Goal: Task Accomplishment & Management: Manage account settings

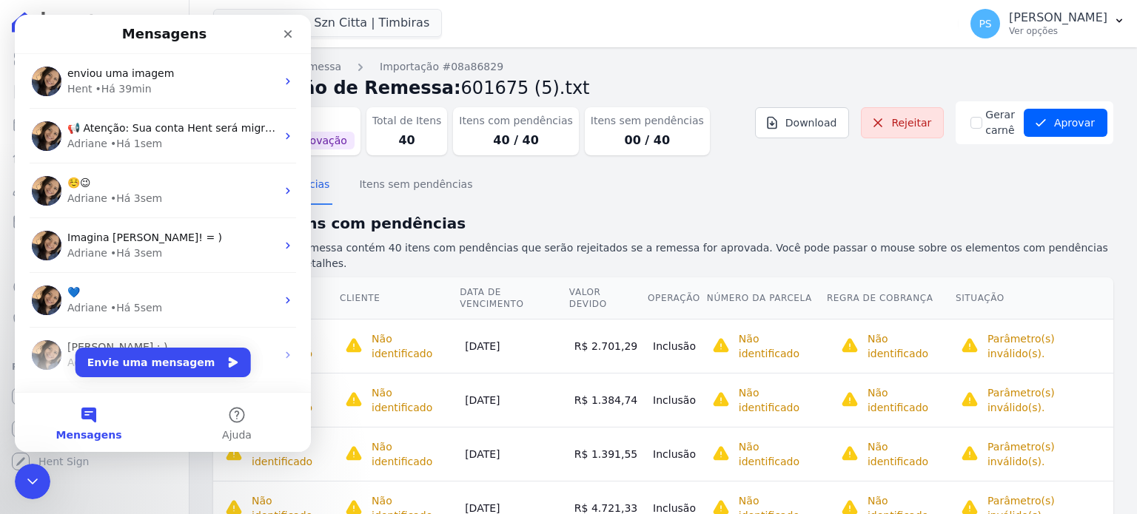
scroll to position [74, 0]
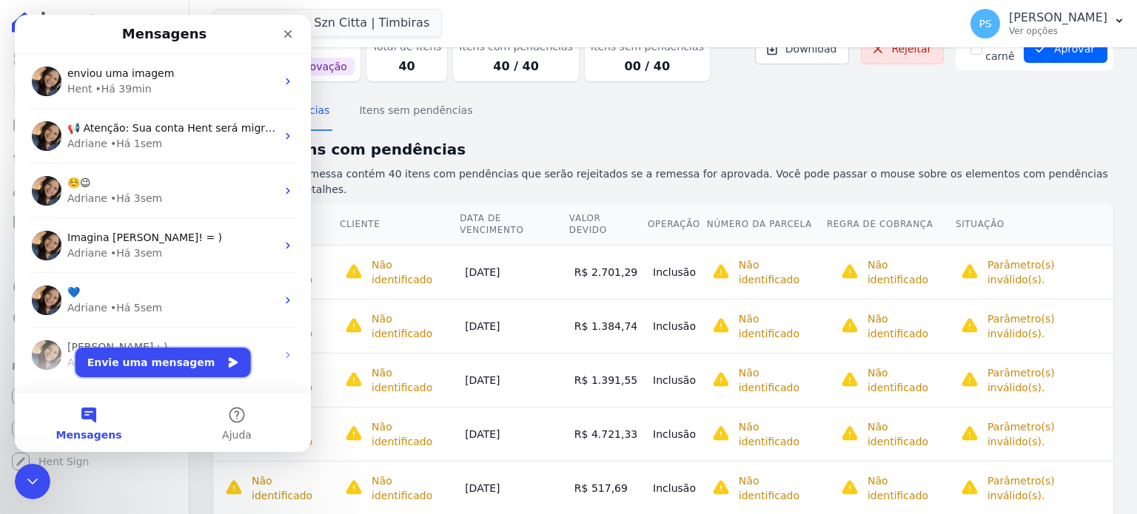
click at [174, 357] on button "Envie uma mensagem" at bounding box center [162, 363] width 175 height 30
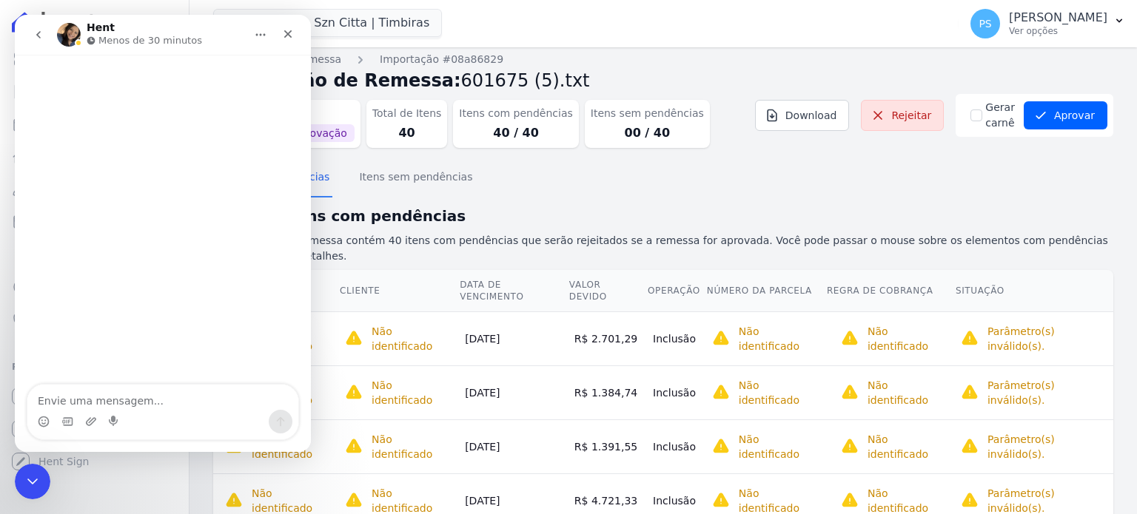
scroll to position [0, 0]
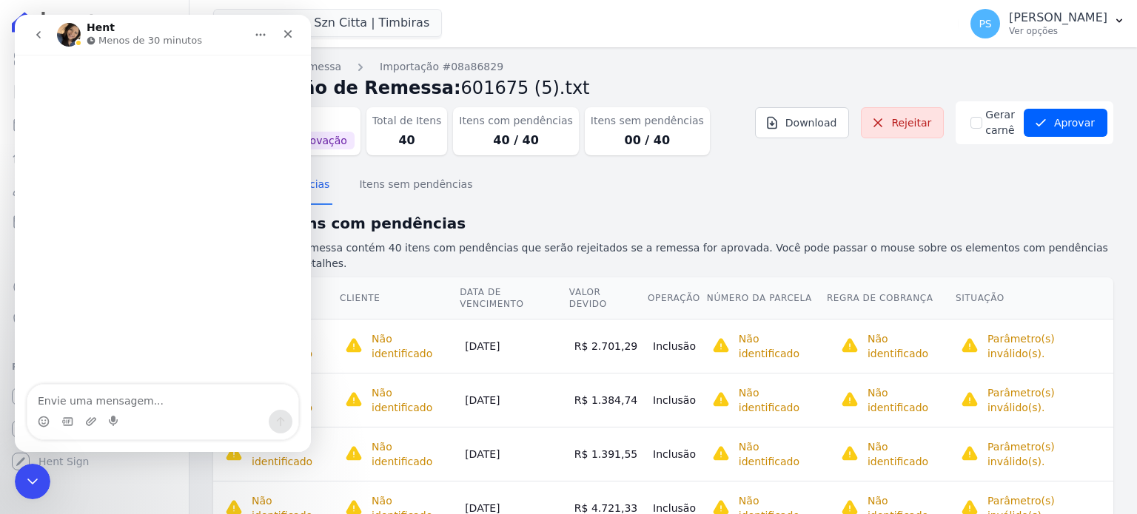
click at [31, 33] on button "go back" at bounding box center [38, 35] width 28 height 28
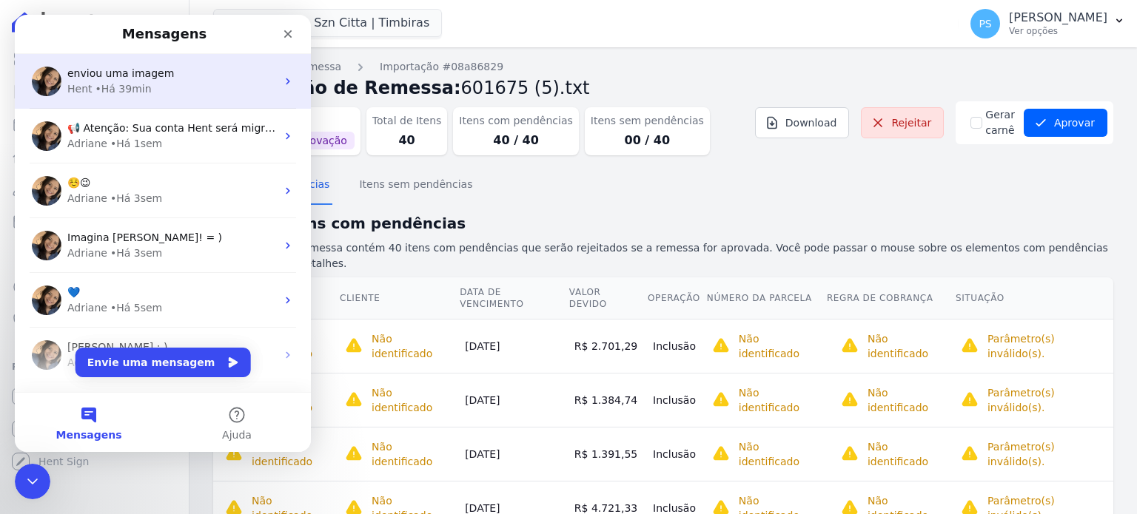
click at [136, 86] on div "• Há 39min" at bounding box center [123, 89] width 56 height 16
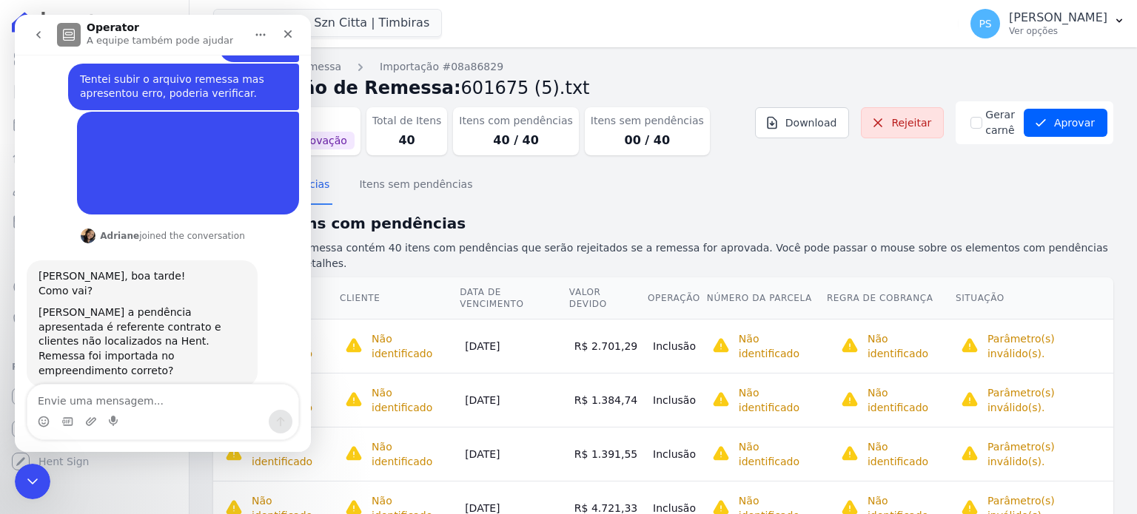
scroll to position [215, 0]
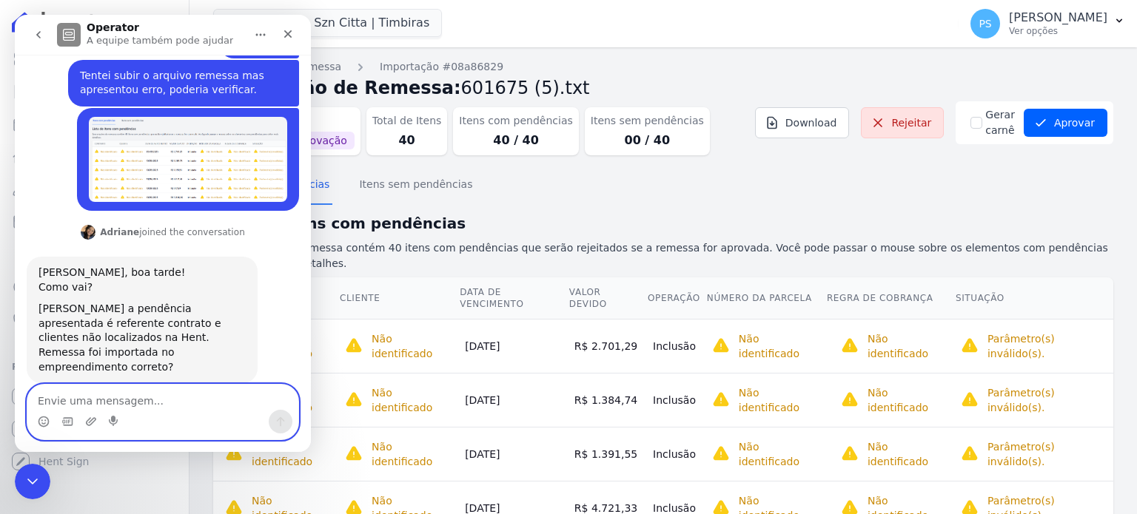
click at [141, 396] on textarea "Envie uma mensagem..." at bounding box center [162, 397] width 271 height 25
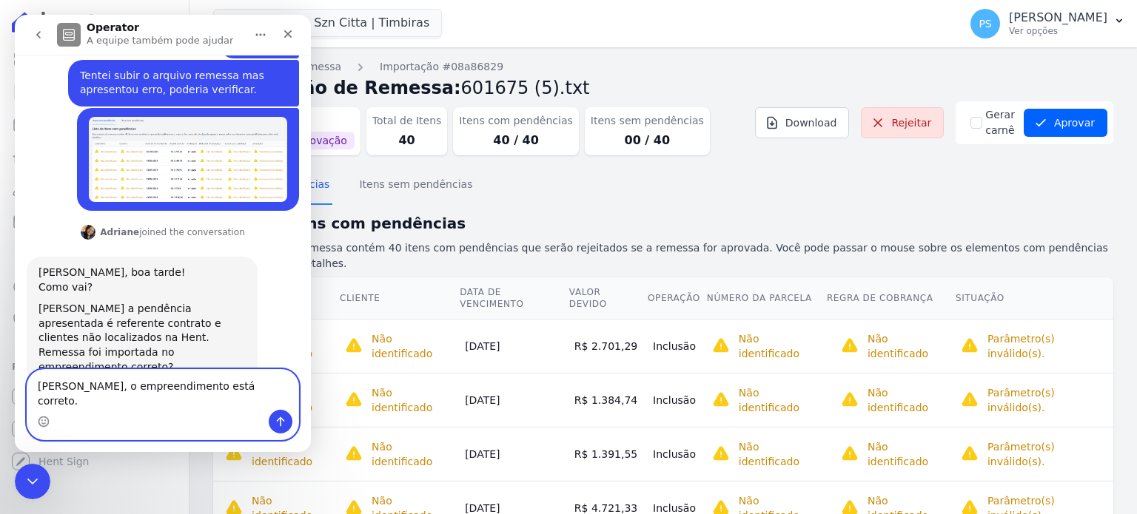
type textarea "[PERSON_NAME], o empreendimento está correto."
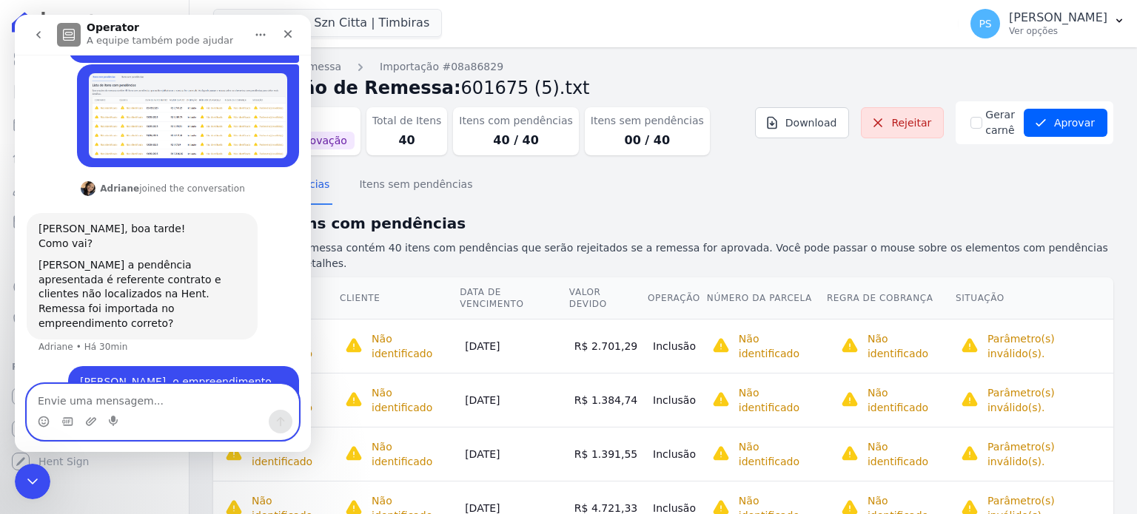
scroll to position [259, 0]
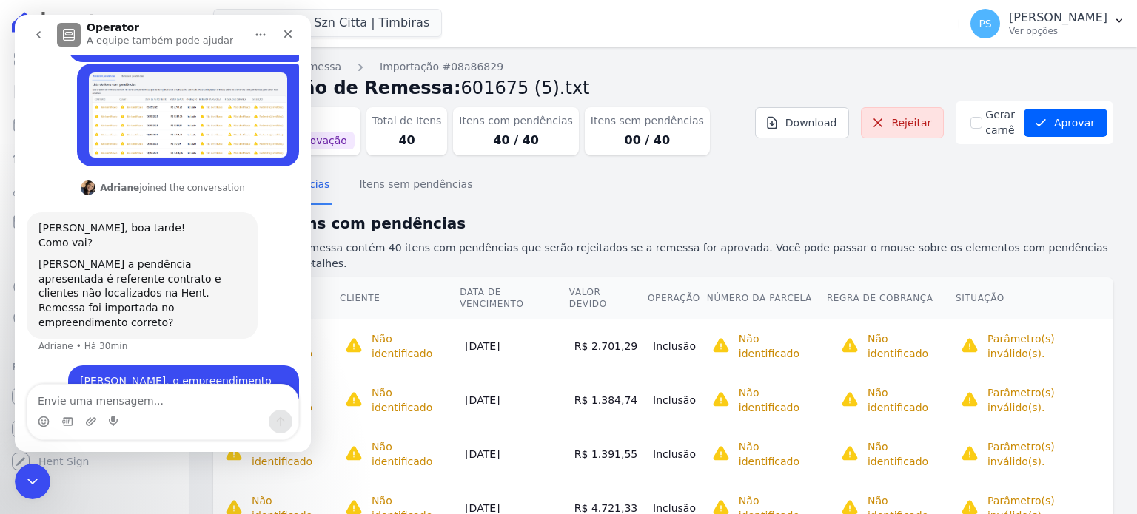
click at [565, 191] on div "Itens com pendências Itens sem pendências" at bounding box center [663, 185] width 900 height 36
click at [184, 405] on textarea "Envie uma mensagem..." at bounding box center [162, 397] width 271 height 25
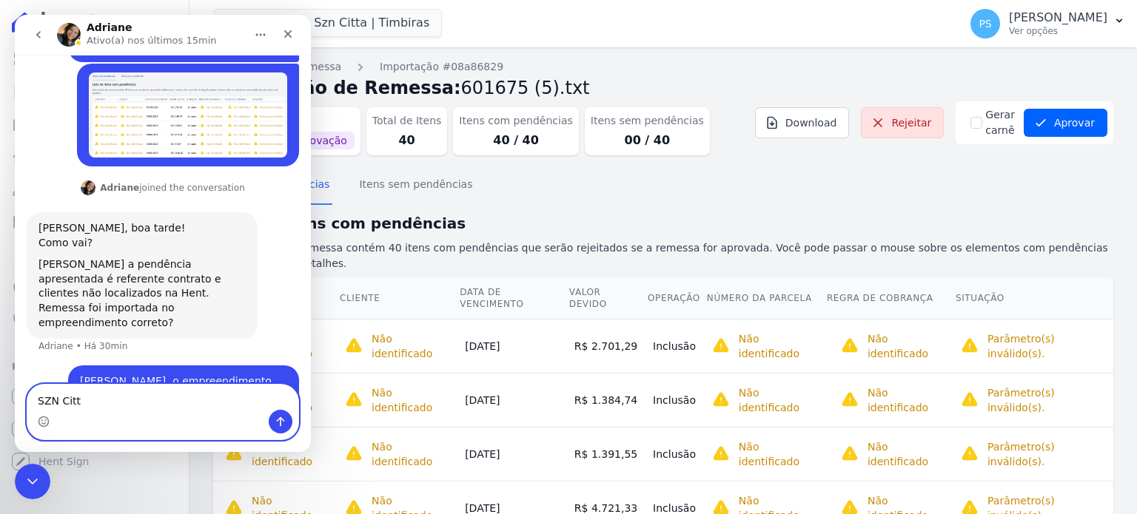
type textarea "SZN Citta"
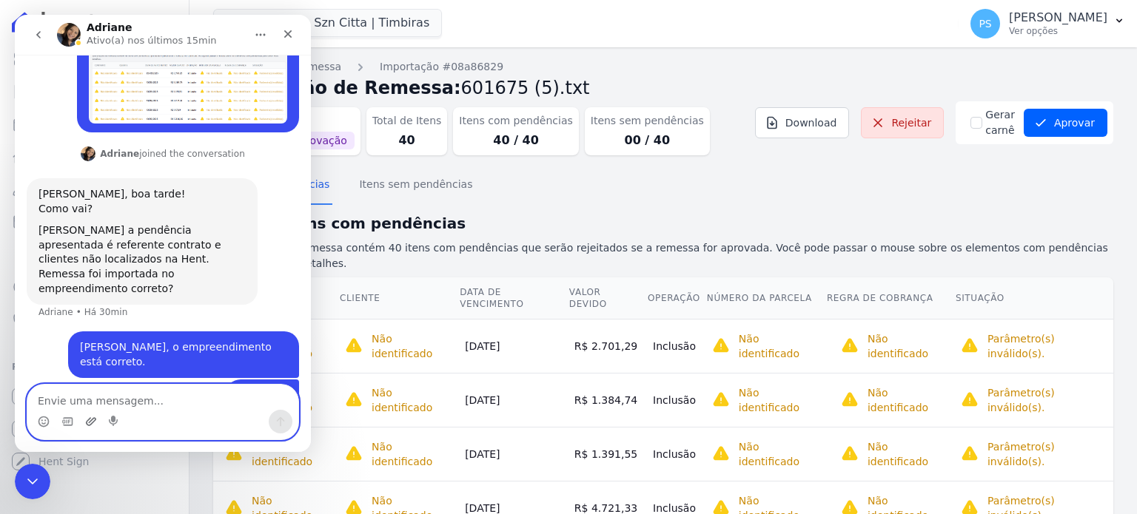
click at [95, 420] on icon "Upload do anexo" at bounding box center [91, 421] width 10 height 8
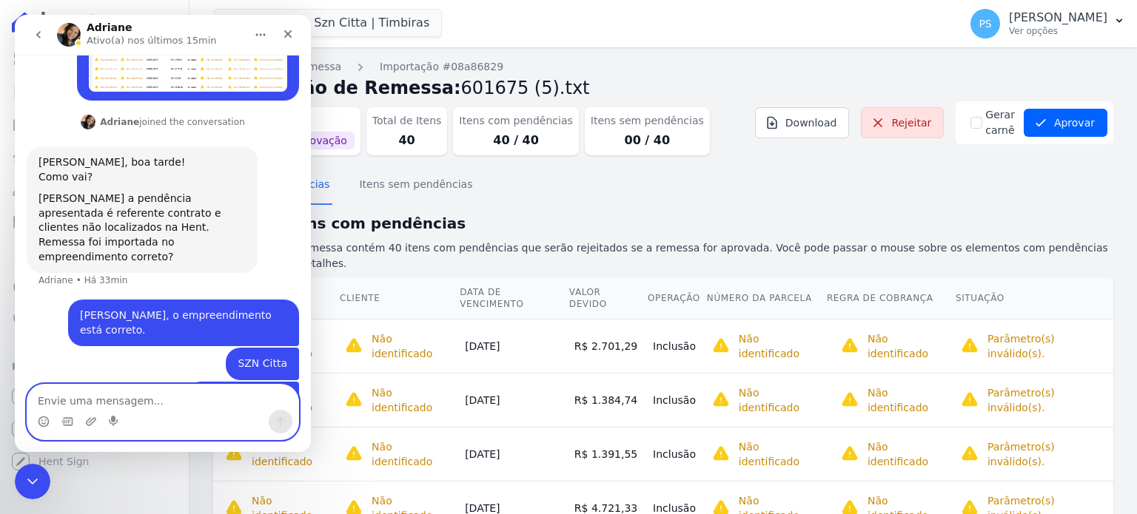
scroll to position [328, 0]
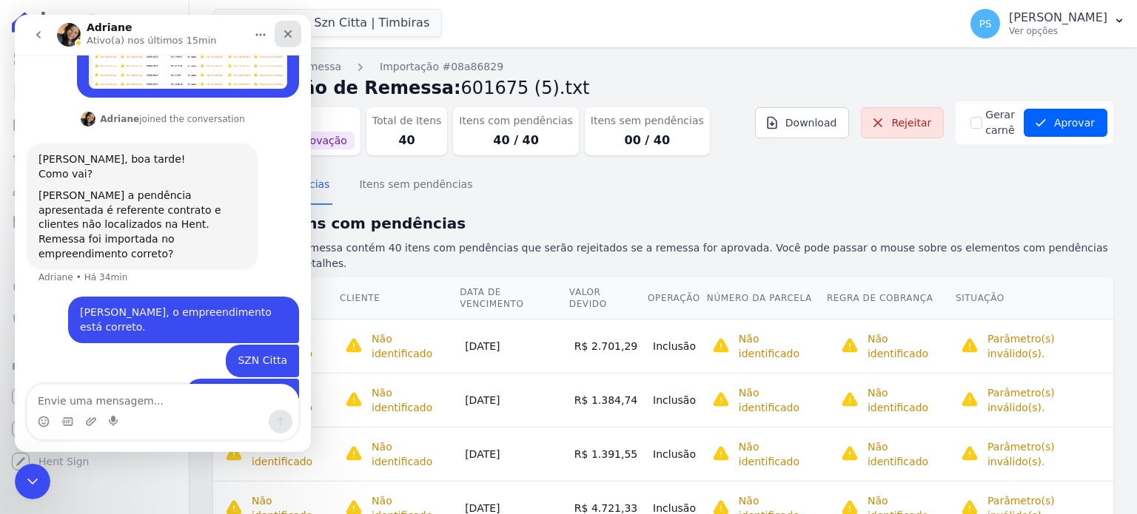
click at [290, 38] on icon "Fechar" at bounding box center [288, 34] width 12 height 12
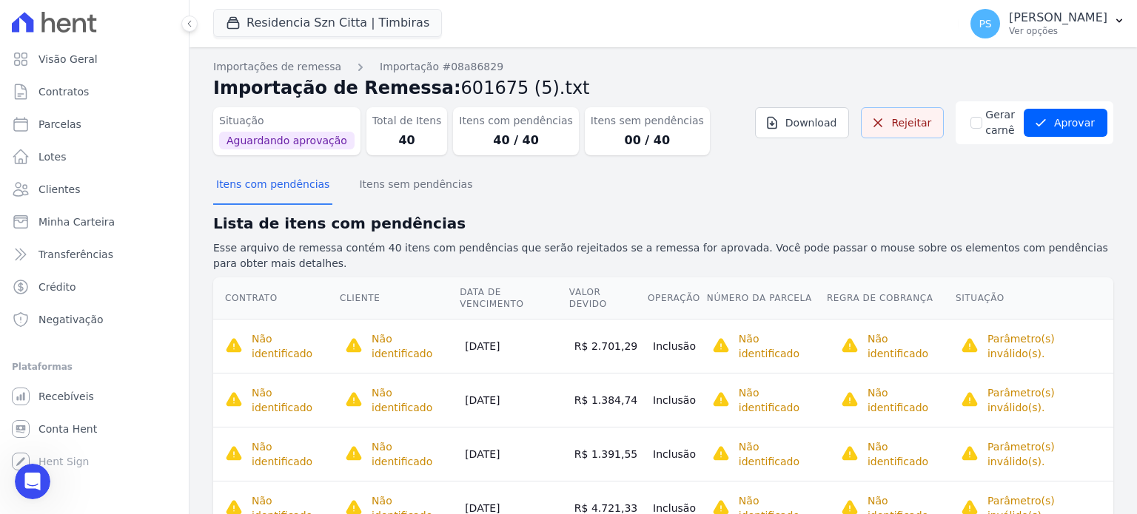
click at [907, 124] on link "Rejeitar" at bounding box center [902, 122] width 83 height 31
drag, startPoint x: 884, startPoint y: 123, endPoint x: 613, endPoint y: 63, distance: 278.1
click at [884, 123] on link "Rejeitar" at bounding box center [902, 122] width 83 height 31
click at [19, 468] on div "Abertura do Messenger da Intercom" at bounding box center [30, 479] width 49 height 49
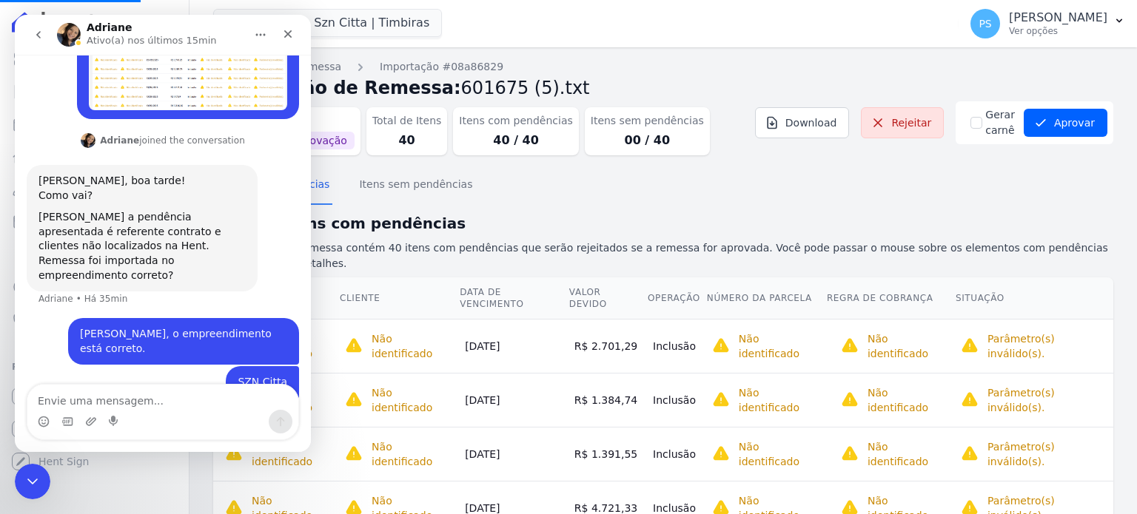
scroll to position [329, 0]
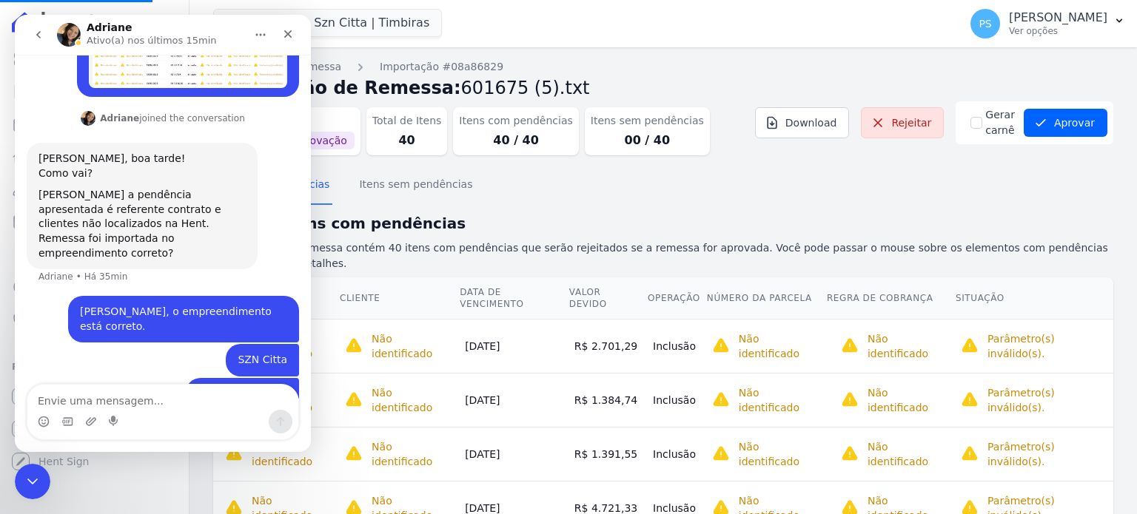
click at [110, 398] on textarea "Envie uma mensagem..." at bounding box center [162, 397] width 271 height 25
type textarea "É possivel rejeitar"
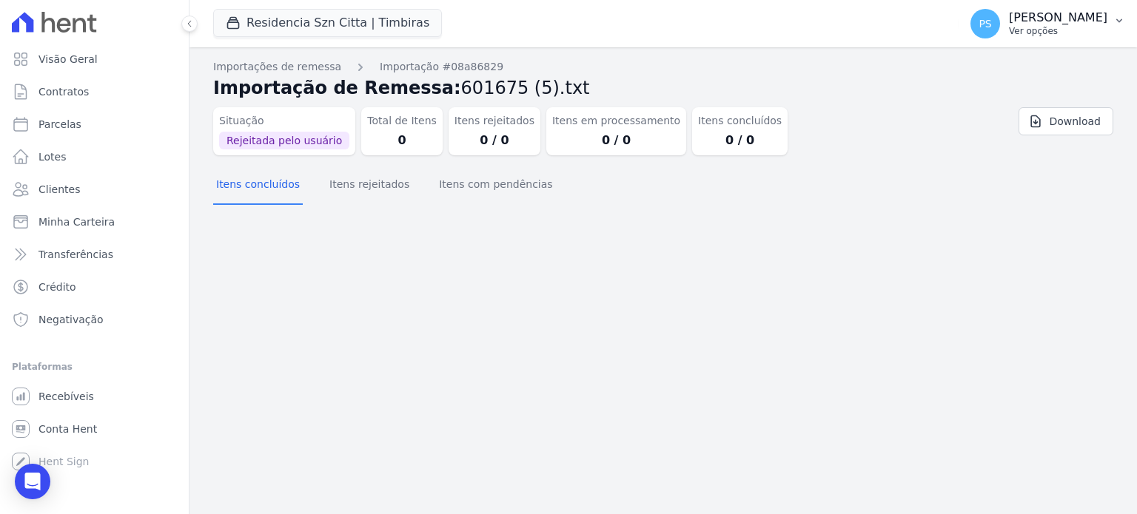
click at [1118, 27] on button "PS [PERSON_NAME] Ver opções" at bounding box center [1047, 23] width 178 height 41
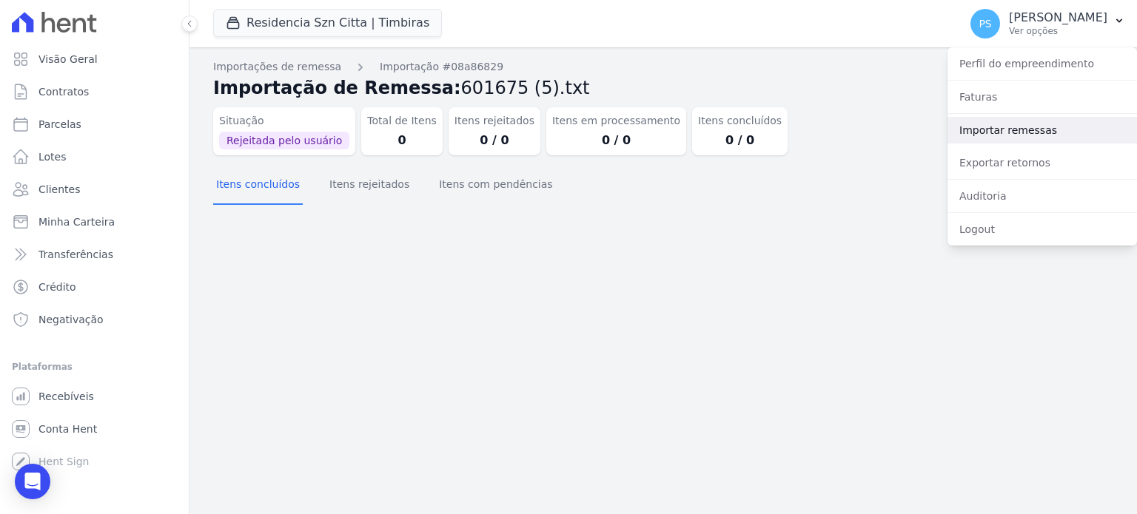
click at [1009, 132] on link "Importar remessas" at bounding box center [1041, 130] width 189 height 27
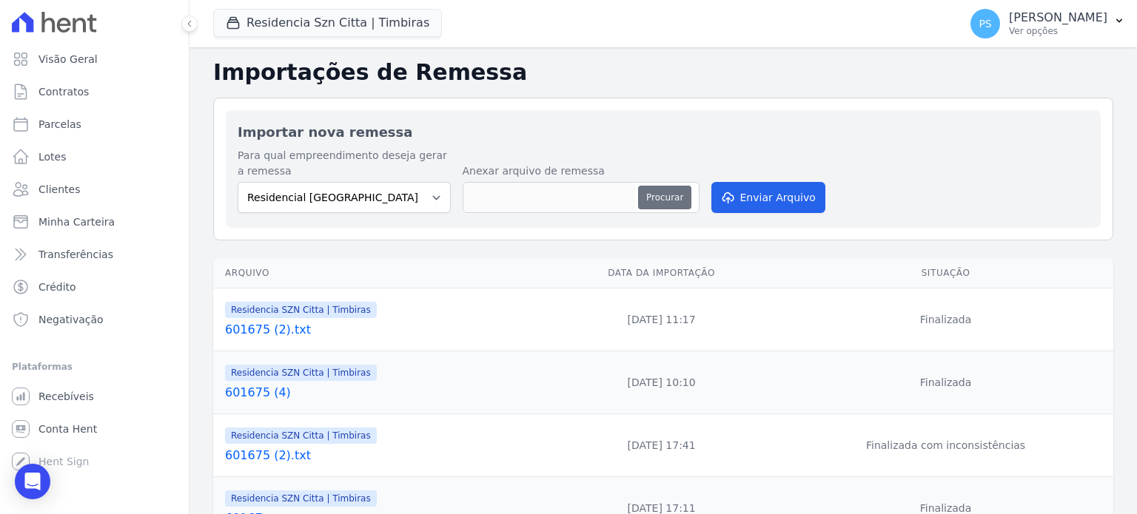
click at [678, 192] on button "Procurar" at bounding box center [664, 198] width 53 height 24
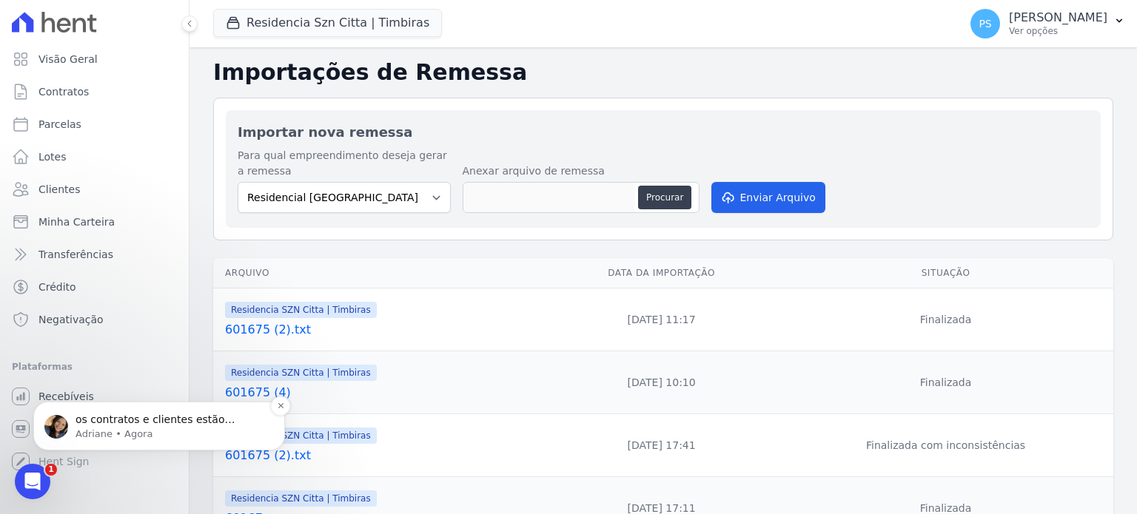
click at [127, 419] on p "os contratos e clientes estão cadastrados?" at bounding box center [170, 420] width 191 height 15
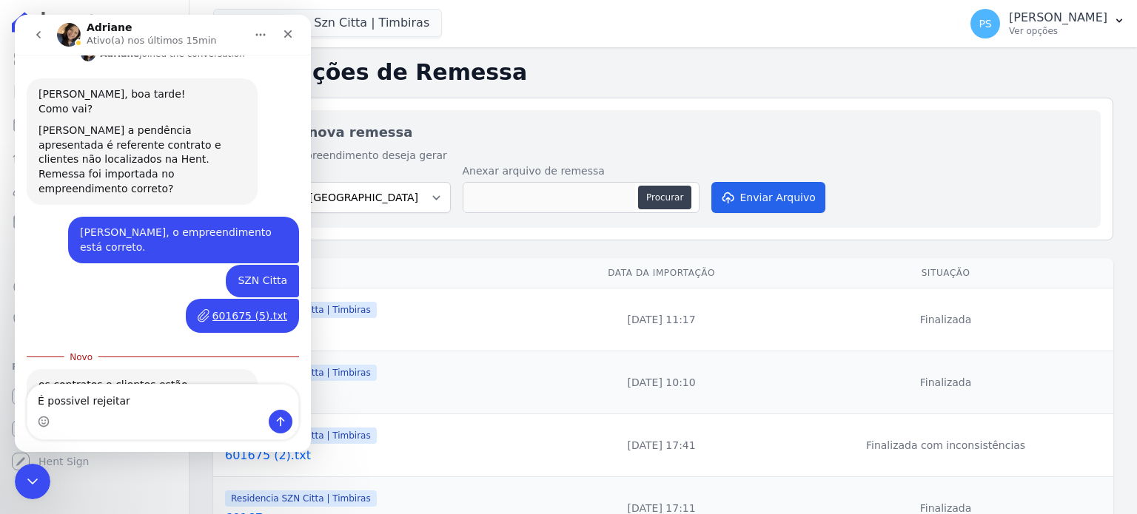
scroll to position [397, 0]
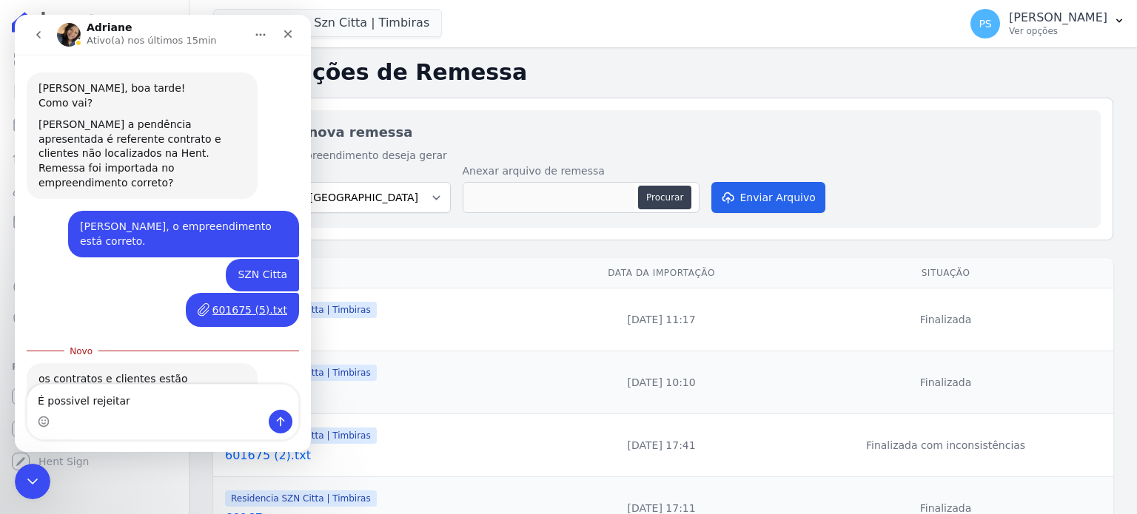
click at [90, 409] on textarea "É possivel rejeitar" at bounding box center [162, 397] width 271 height 25
drag, startPoint x: 133, startPoint y: 403, endPoint x: 0, endPoint y: 414, distance: 133.7
click html "Adriane Ativo(a) nos últimos 15min Boa tarde. Paula • Há 55min Você receberá re…"
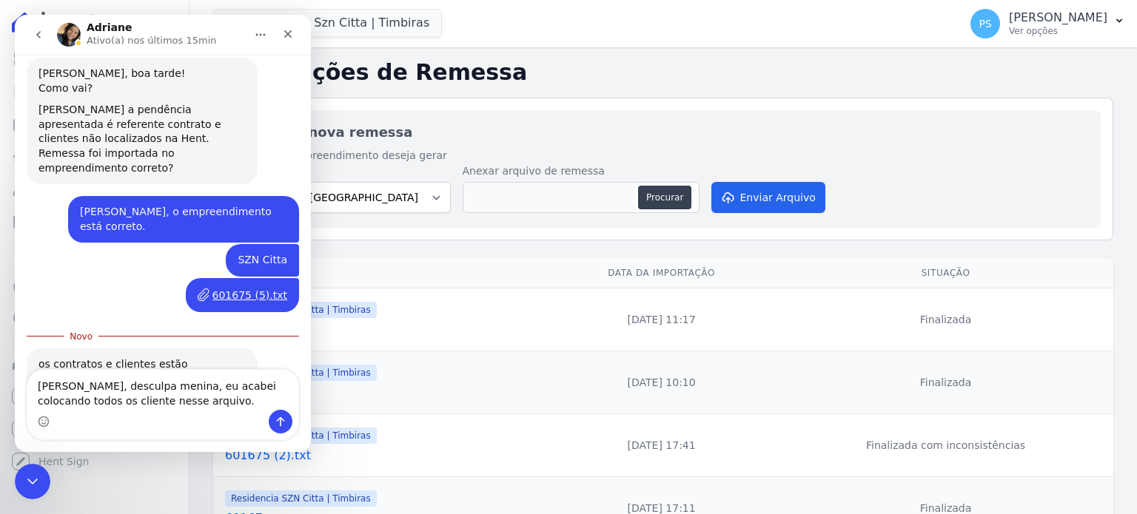
type textarea "[PERSON_NAME], desculpa menina, eu acabei colocando todos os cliente nesse arqu…"
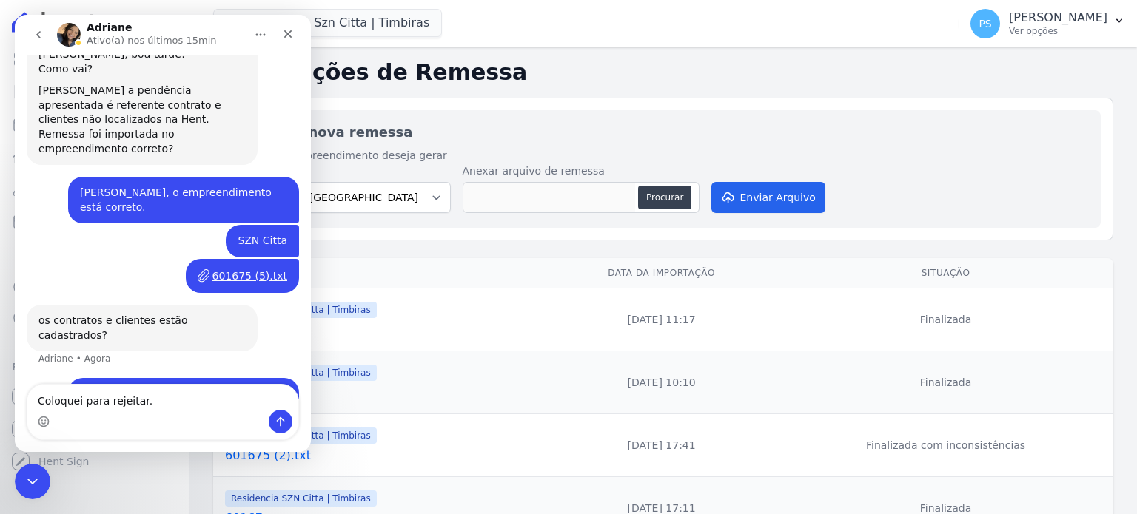
type textarea "Coloquei para rejeitar."
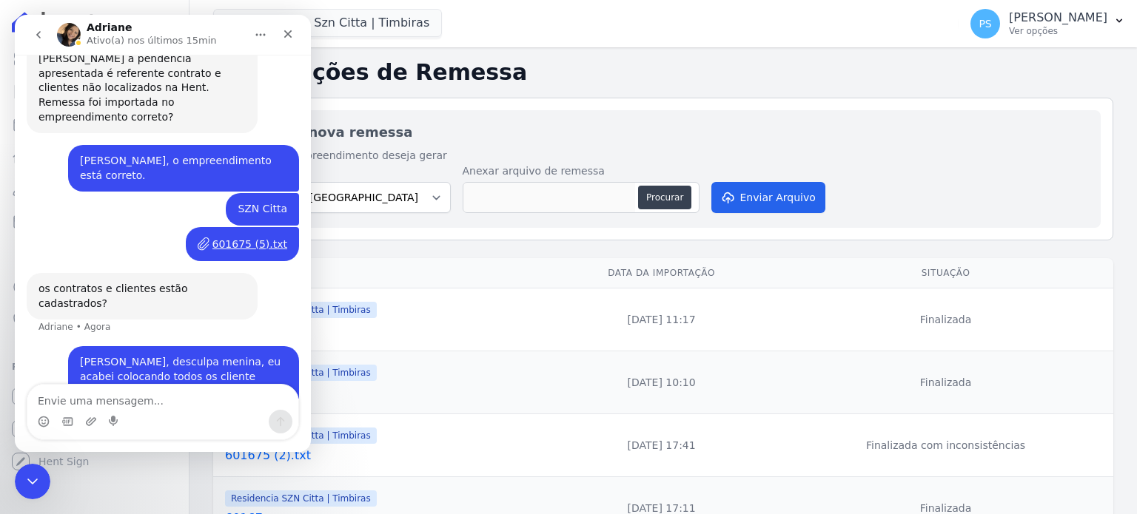
scroll to position [465, 0]
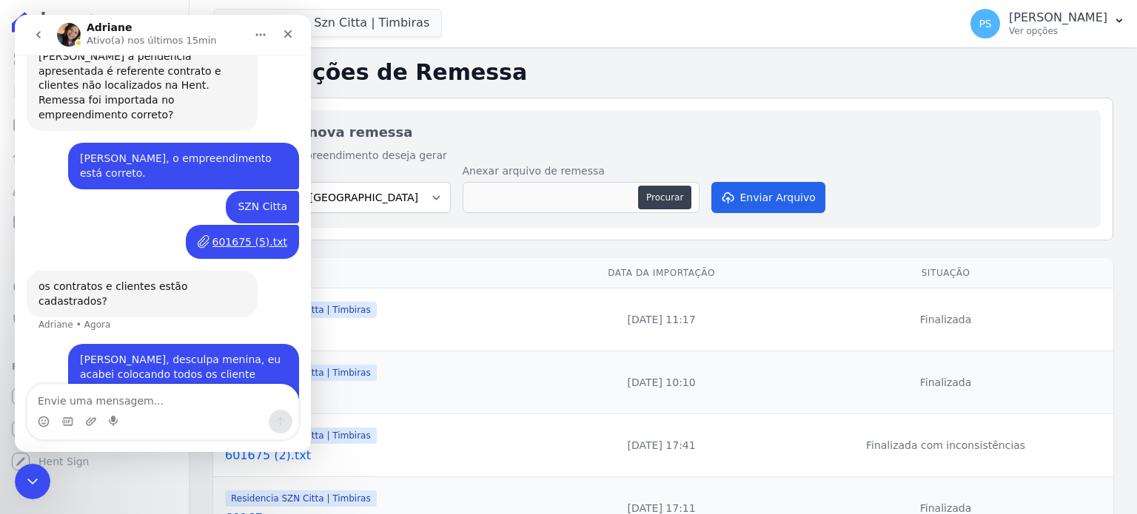
click at [574, 135] on h2 "Importar nova remessa" at bounding box center [663, 132] width 851 height 20
click at [287, 28] on icon "Fechar" at bounding box center [288, 34] width 12 height 12
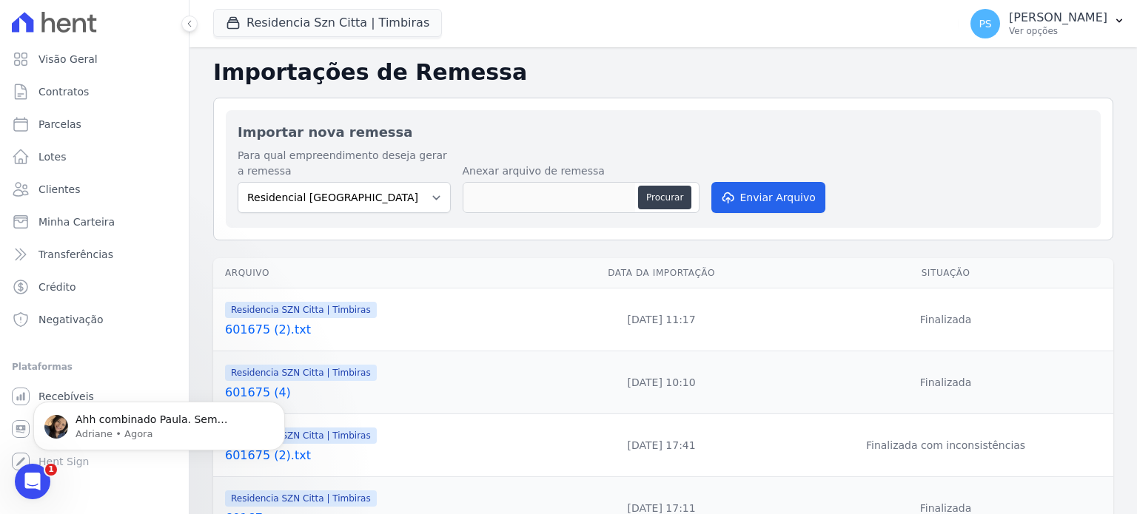
scroll to position [509, 0]
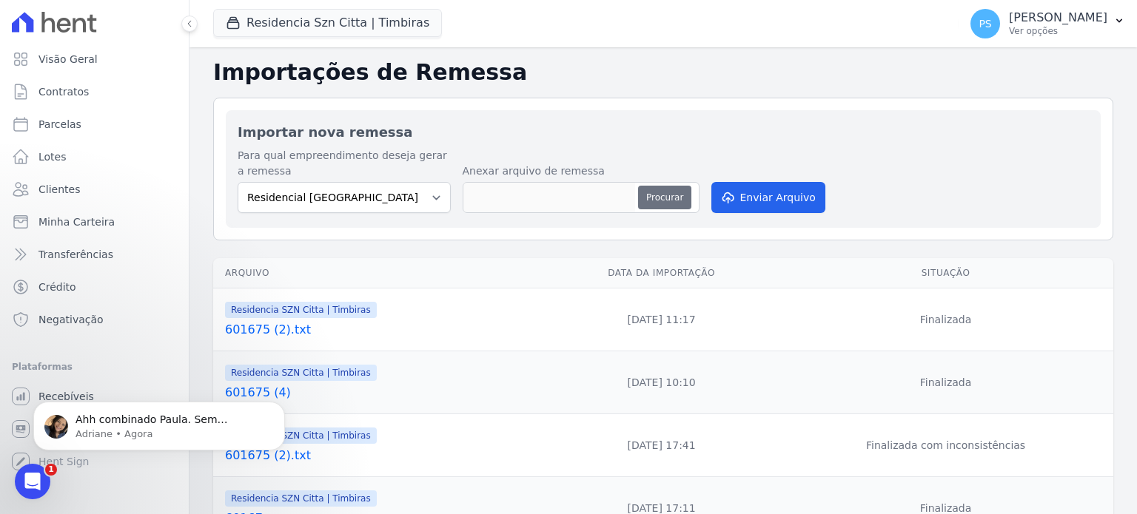
click at [679, 198] on button "Procurar" at bounding box center [664, 198] width 53 height 24
type input "601675 (6).txt"
click at [1096, 16] on p "[PERSON_NAME]" at bounding box center [1058, 17] width 98 height 15
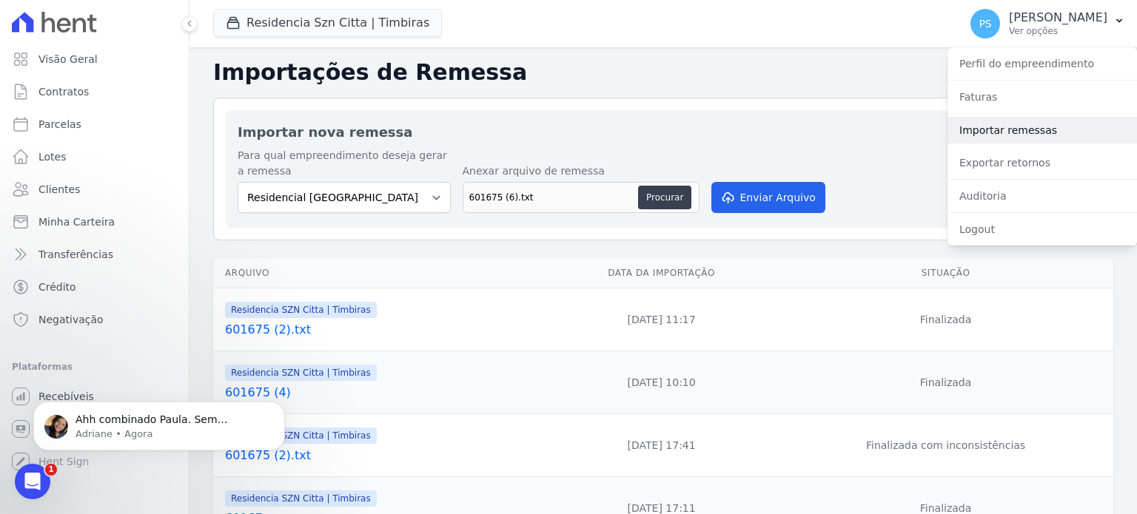
click at [1024, 132] on link "Importar remessas" at bounding box center [1041, 130] width 189 height 27
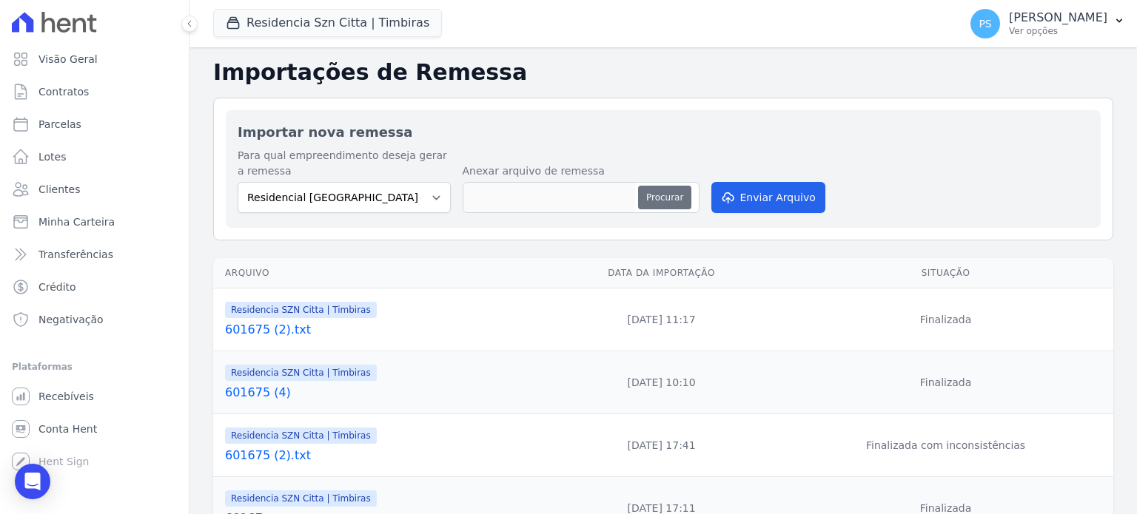
click at [672, 201] on button "Procurar" at bounding box center [664, 198] width 53 height 24
type input "601675 (6).txt"
click at [753, 201] on button "Enviar Arquivo" at bounding box center [768, 197] width 114 height 31
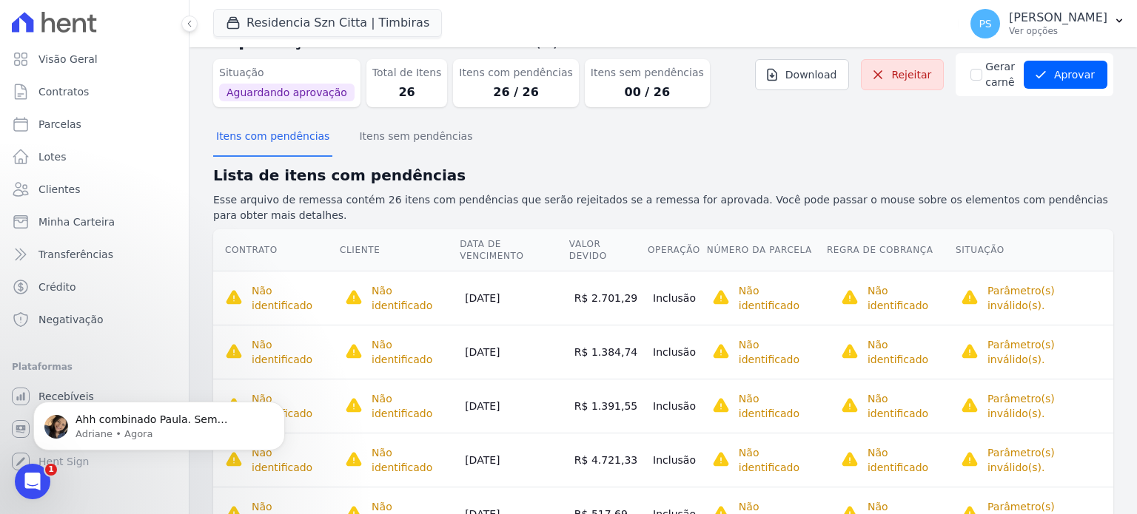
scroll to position [33, 0]
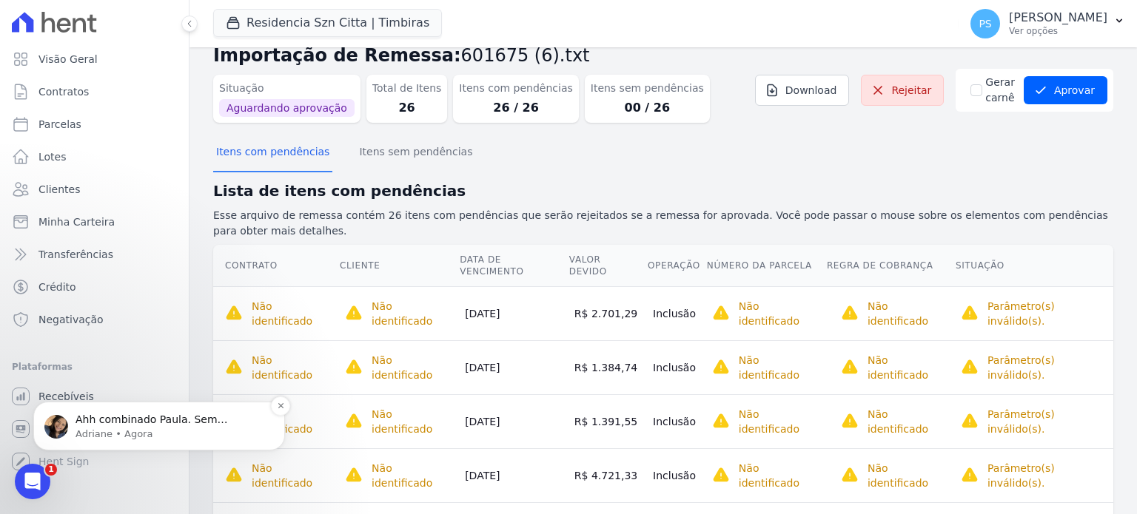
click at [105, 428] on p "Adriane • Agora" at bounding box center [170, 434] width 191 height 13
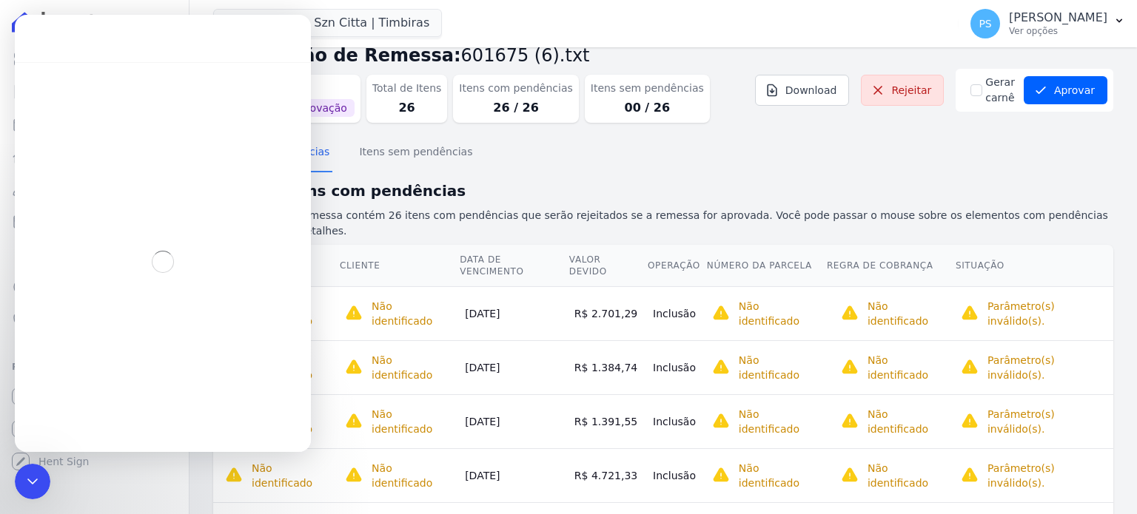
scroll to position [17, 0]
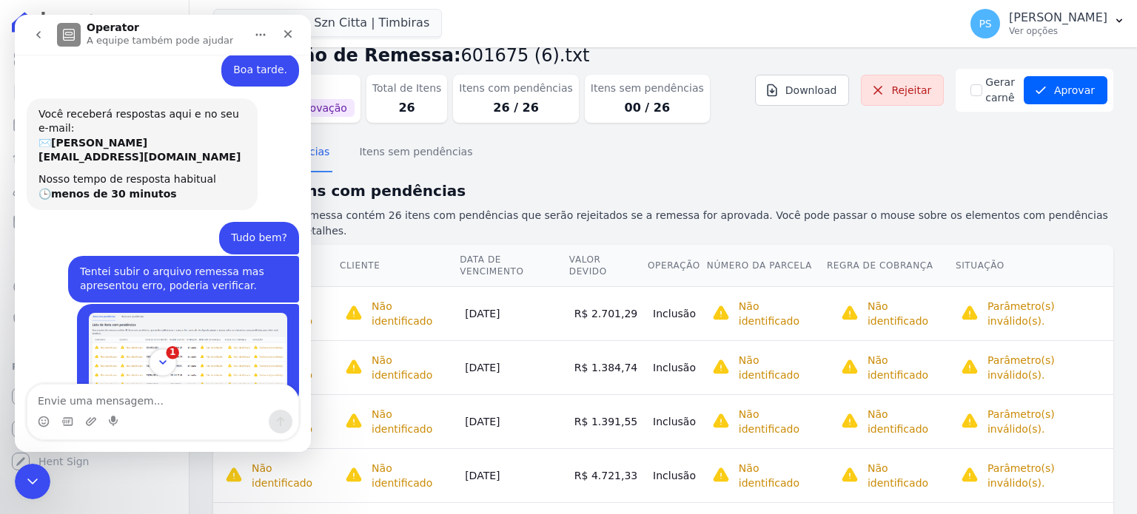
click at [161, 364] on icon "Scroll to bottom" at bounding box center [162, 362] width 13 height 13
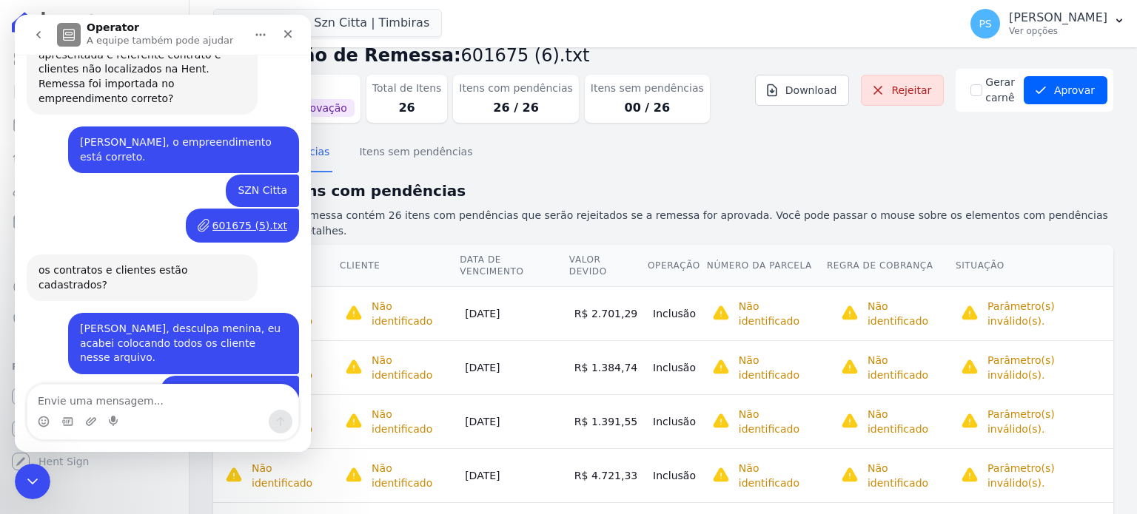
scroll to position [508, 0]
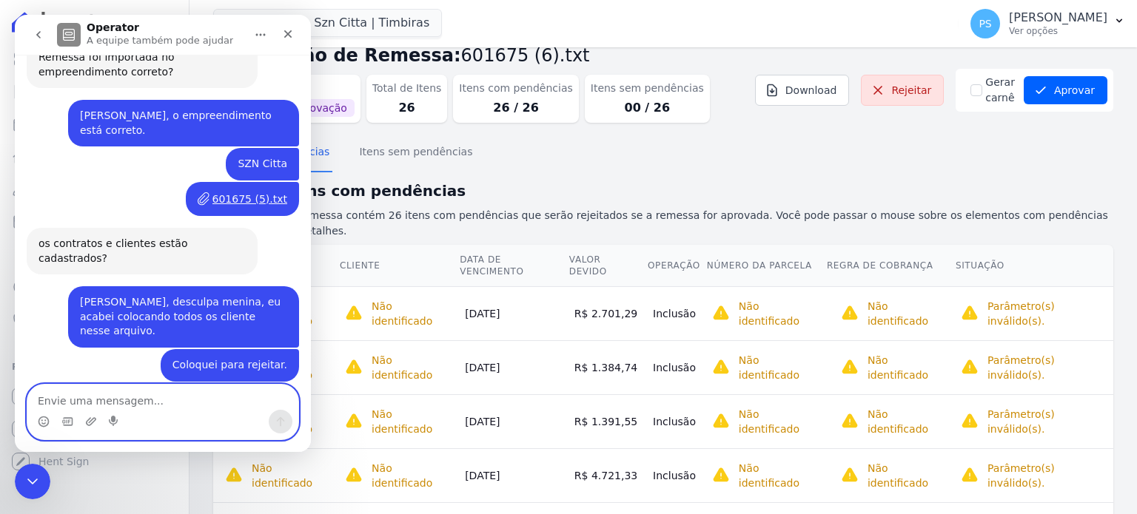
click at [155, 403] on textarea "Envie uma mensagem..." at bounding box center [162, 397] width 271 height 25
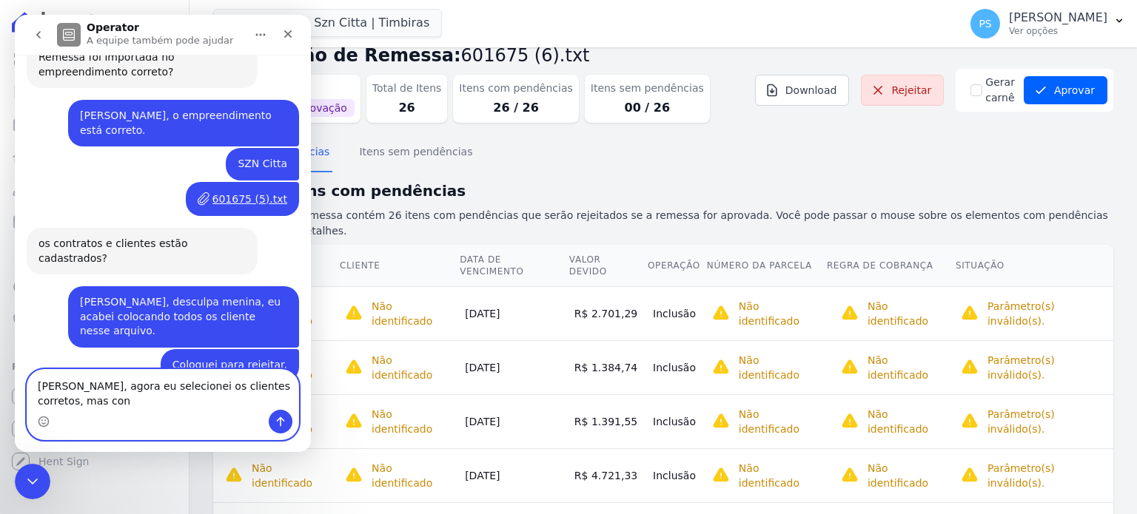
scroll to position [524, 0]
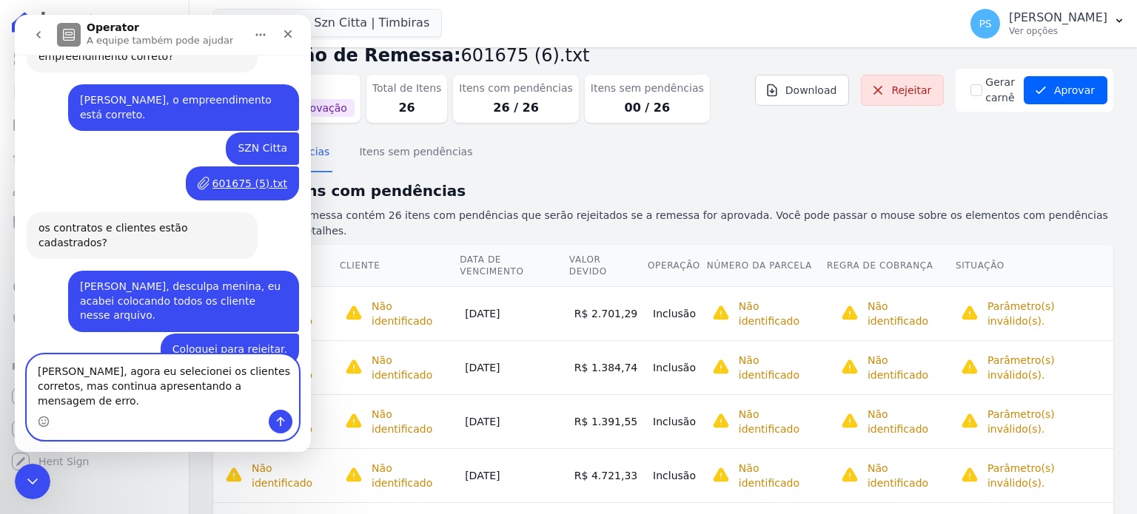
type textarea "[PERSON_NAME], agora eu selecionei os clientes corretos, mas continua apresenta…"
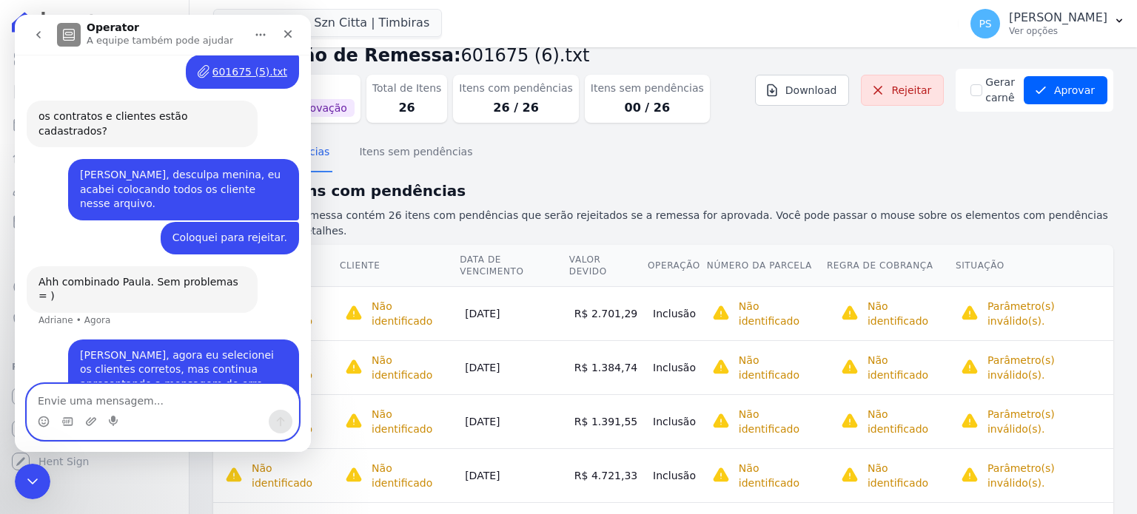
scroll to position [679, 0]
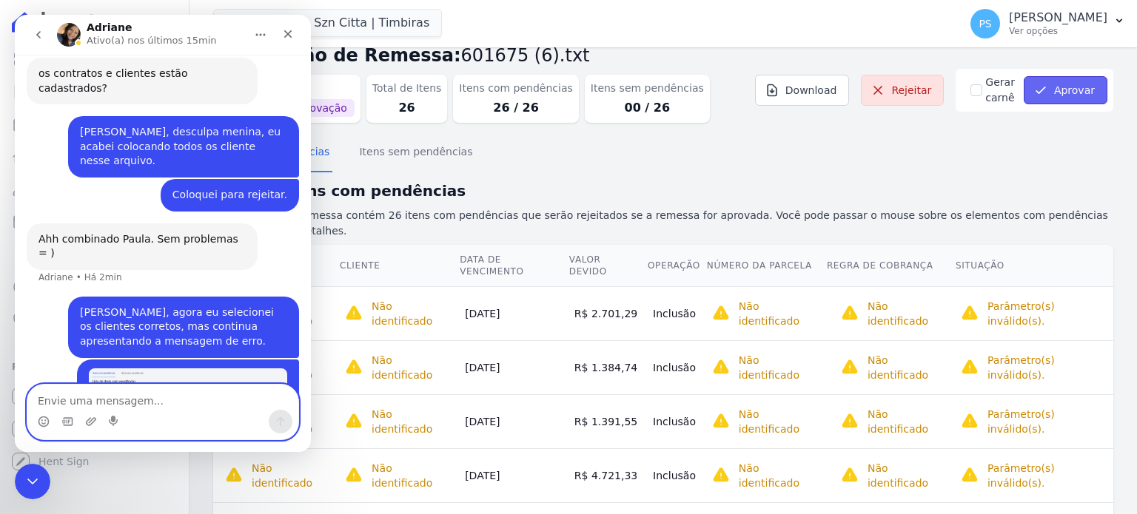
click at [1084, 91] on button "Aprovar" at bounding box center [1066, 90] width 84 height 28
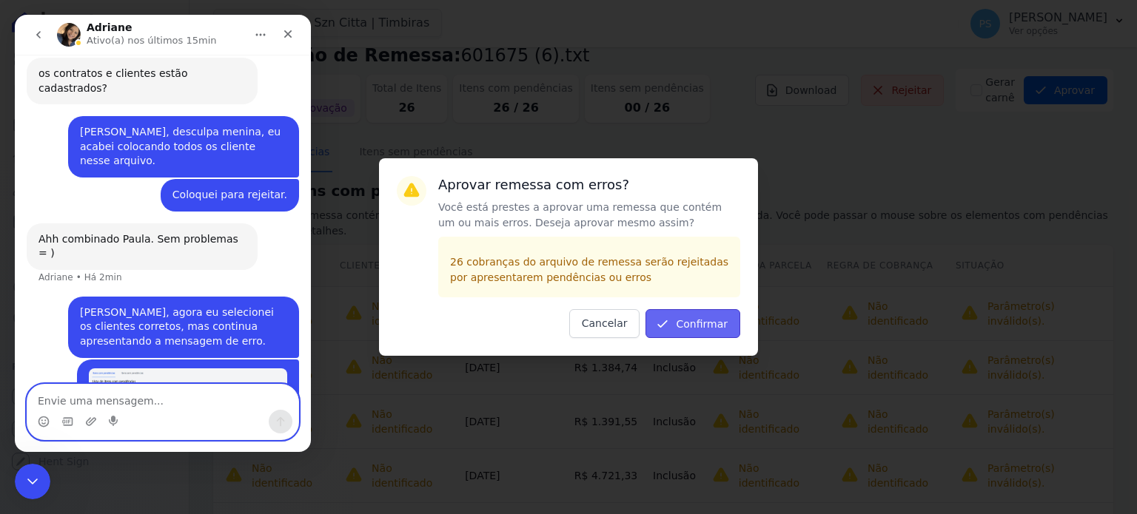
click at [705, 335] on button "Confirmar" at bounding box center [692, 323] width 95 height 29
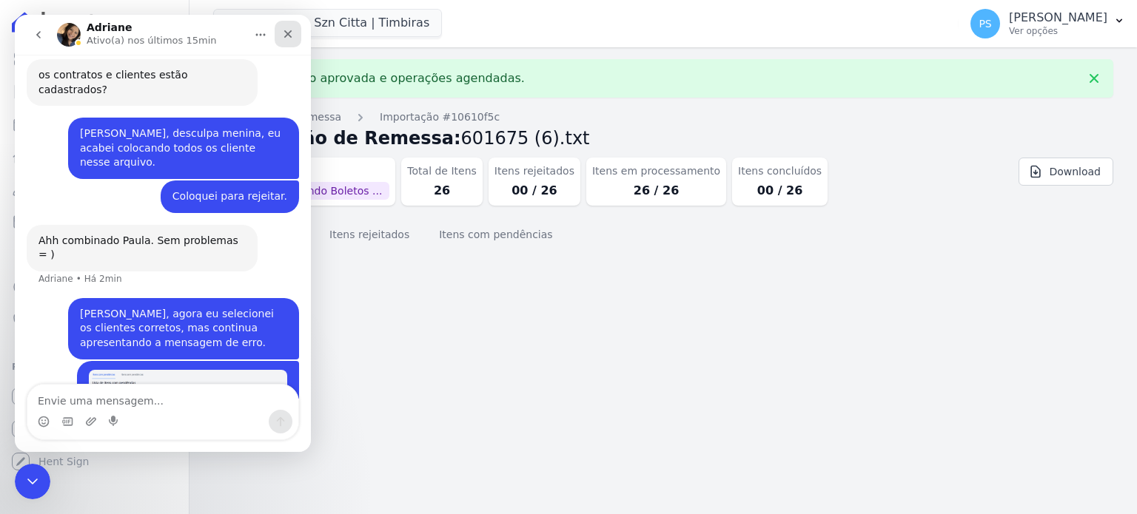
click at [285, 29] on icon "Fechar" at bounding box center [288, 34] width 12 height 12
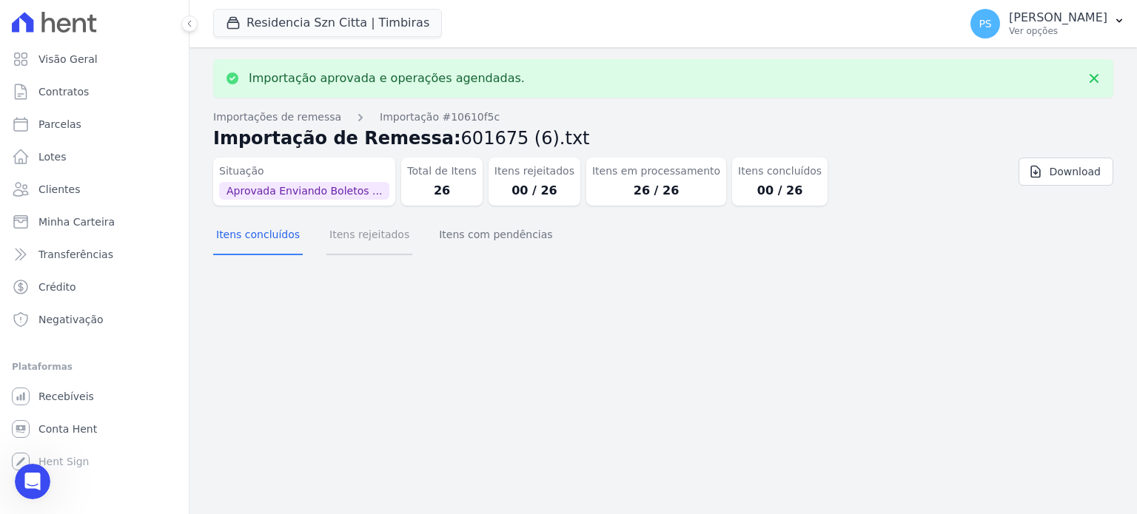
click at [360, 238] on button "Itens rejeitados" at bounding box center [369, 236] width 86 height 38
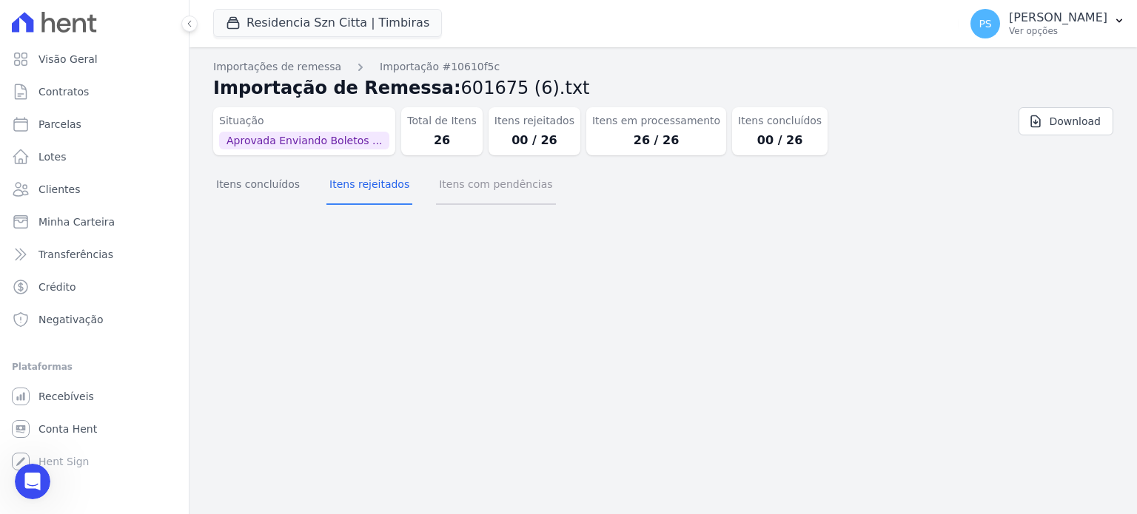
click at [483, 181] on button "Itens com pendências" at bounding box center [495, 186] width 119 height 38
click at [369, 186] on button "Itens rejeitados" at bounding box center [369, 186] width 86 height 38
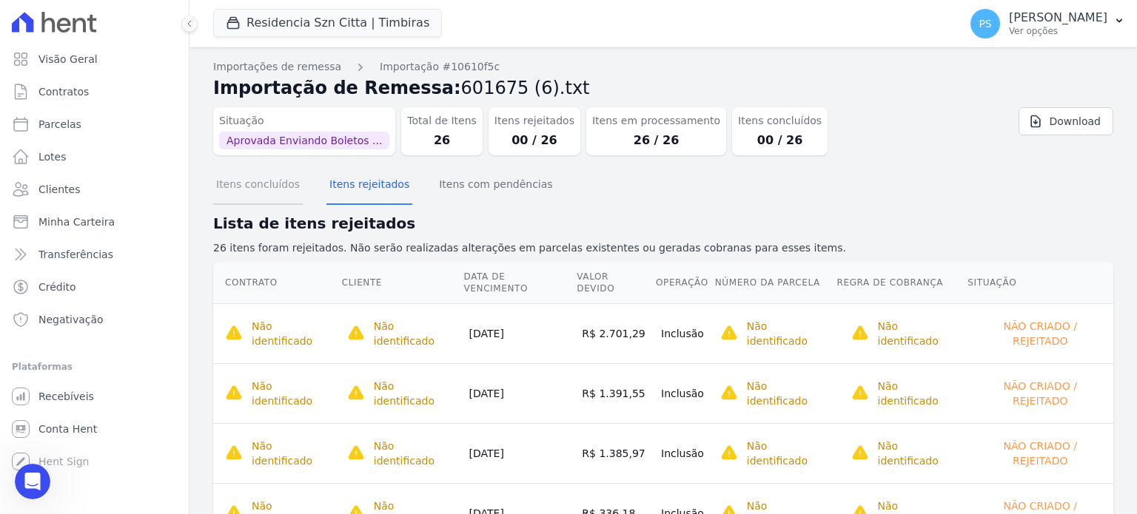
click at [278, 186] on button "Itens concluídos" at bounding box center [258, 186] width 90 height 38
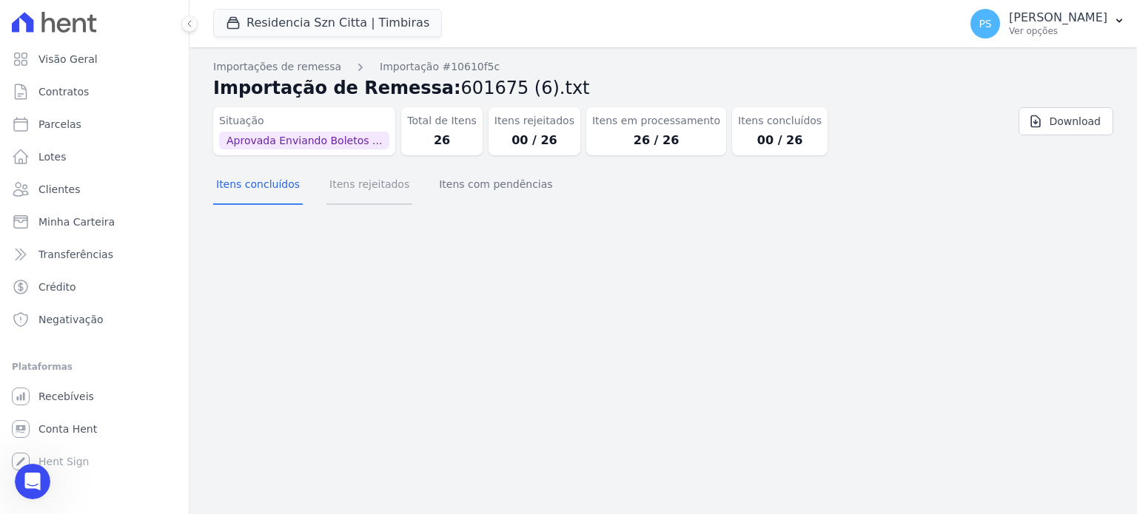
click at [342, 188] on button "Itens rejeitados" at bounding box center [369, 186] width 86 height 38
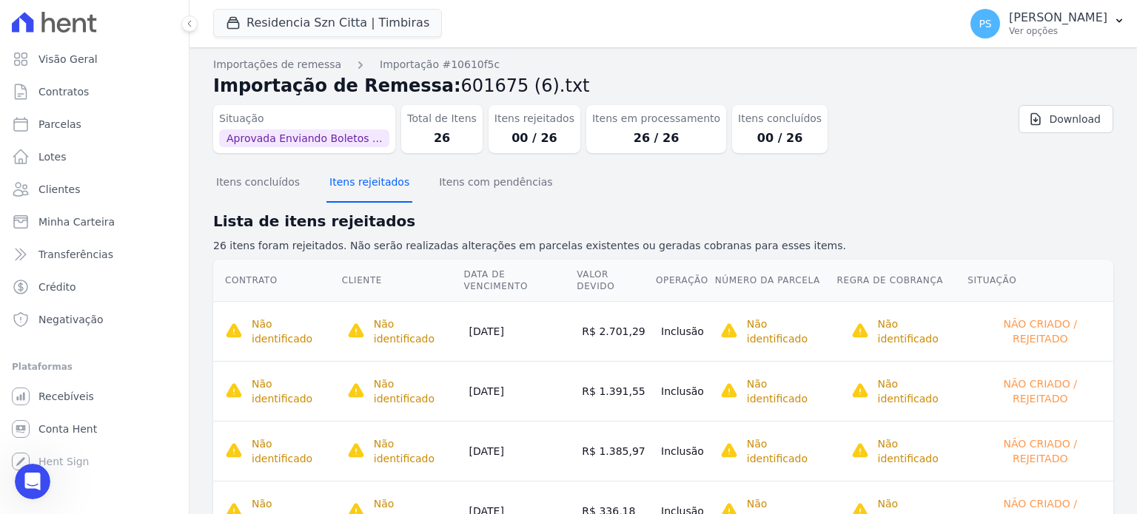
scroll to position [0, 0]
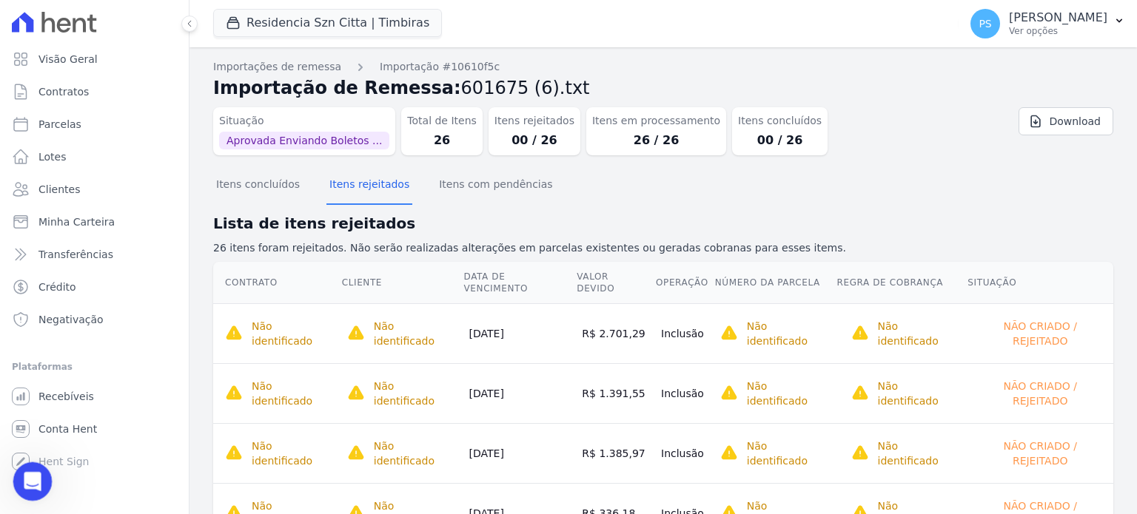
click at [29, 476] on icon "Abertura do Messenger da Intercom" at bounding box center [31, 480] width 24 height 24
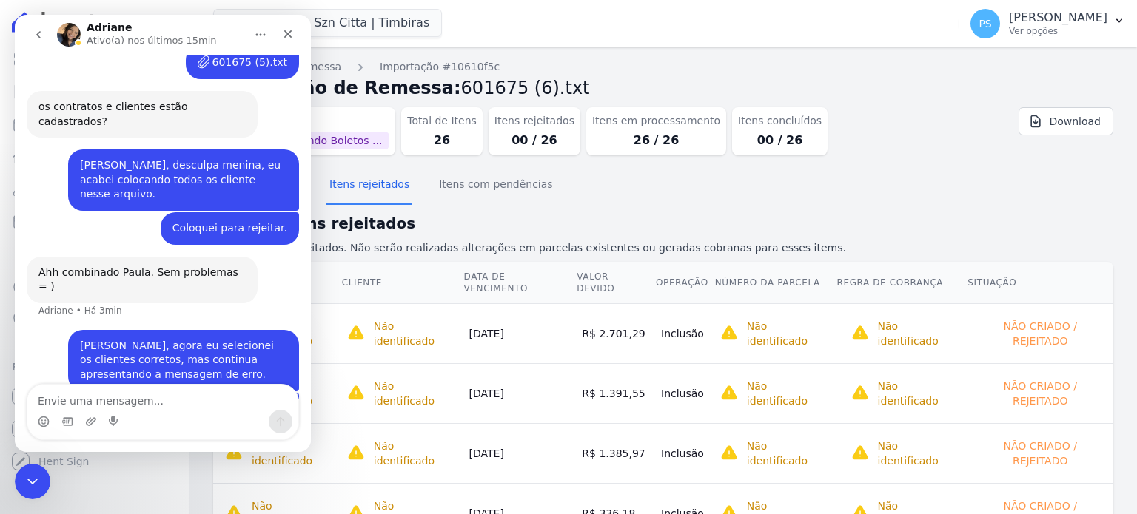
scroll to position [679, 0]
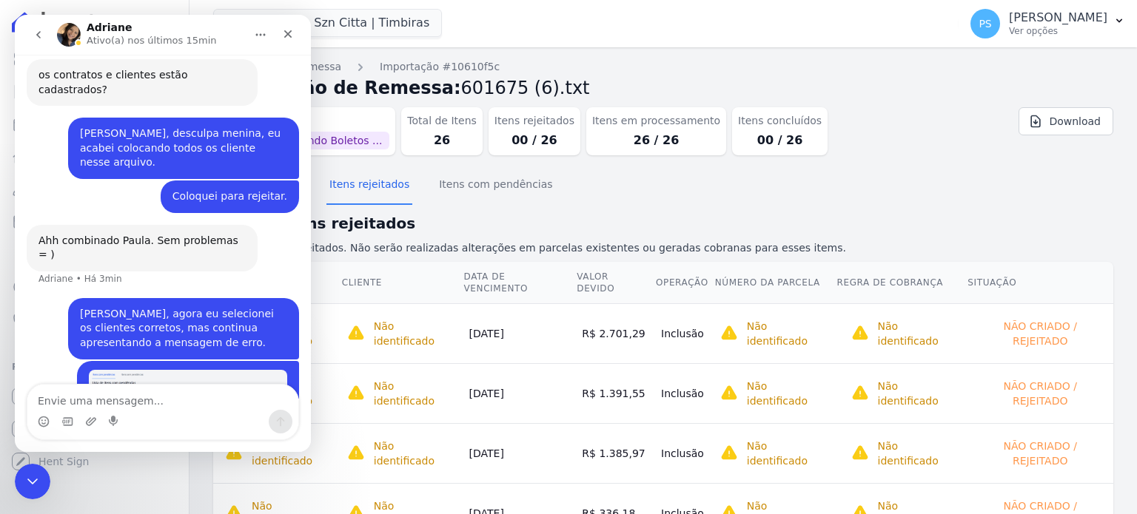
click at [116, 401] on textarea "Envie uma mensagem..." at bounding box center [162, 397] width 271 height 25
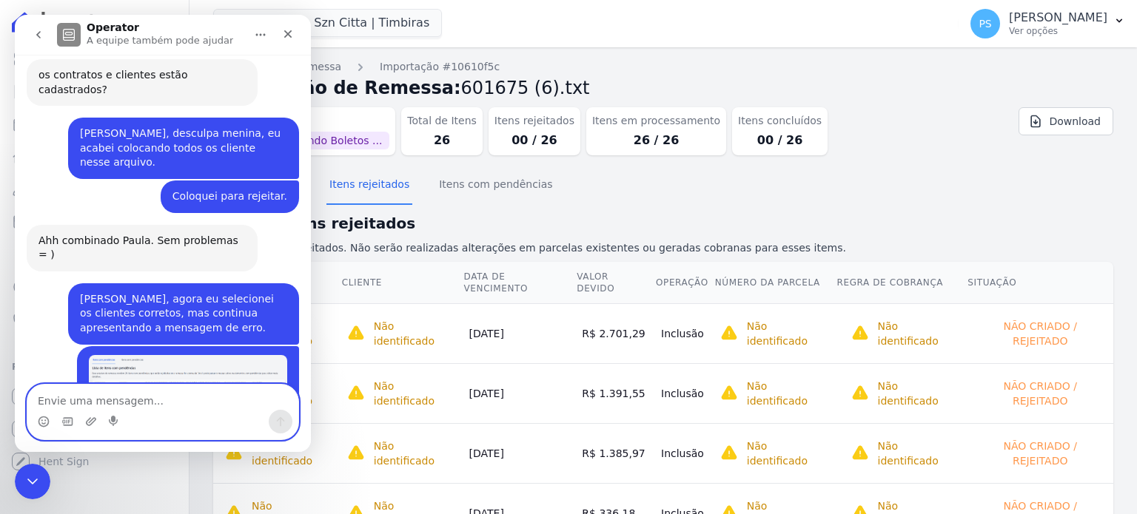
scroll to position [752, 0]
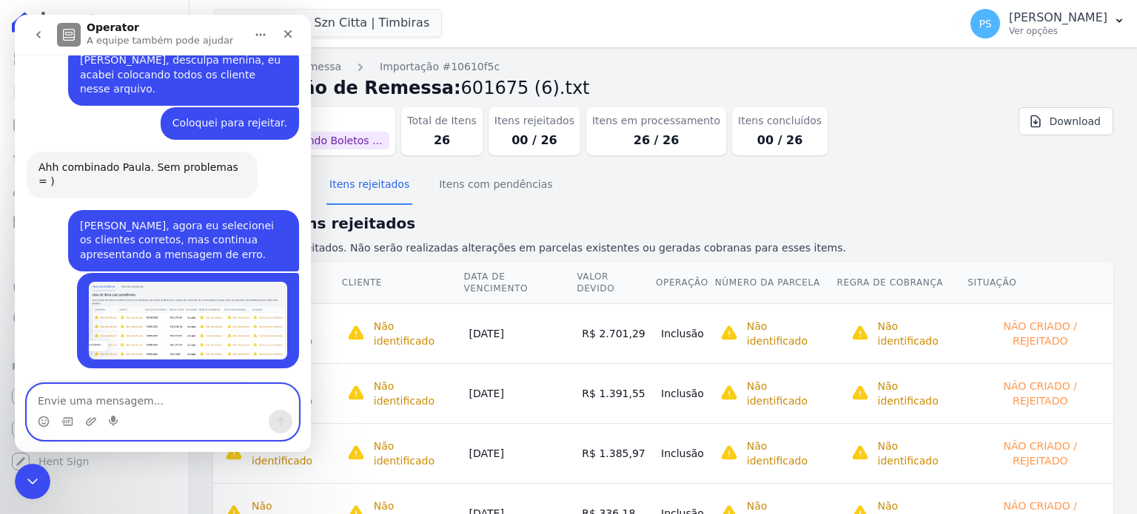
click at [148, 400] on textarea "Envie uma mensagem..." at bounding box center [162, 397] width 271 height 25
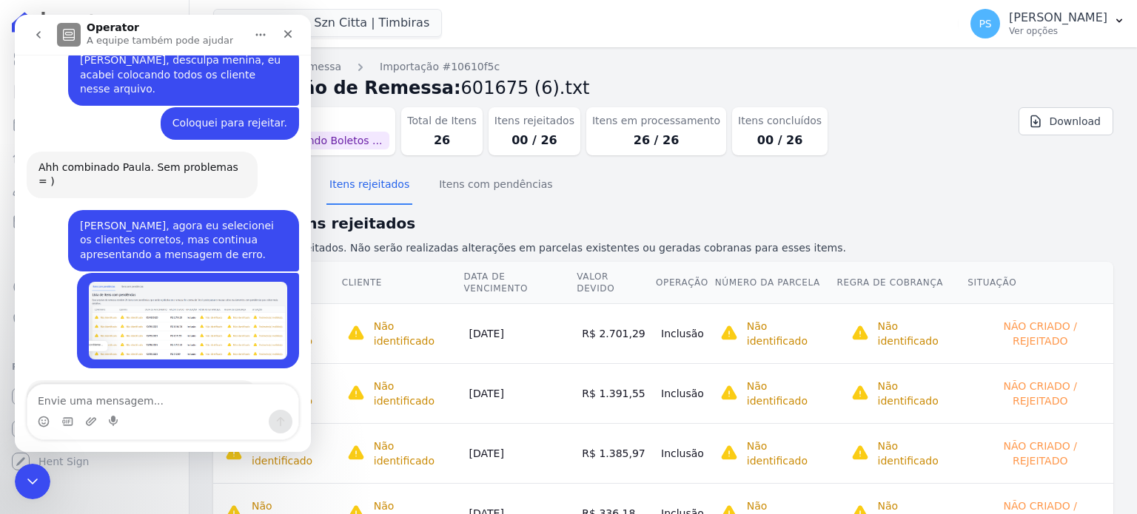
click at [639, 64] on nav "Importações de remessa Importação #10610f5c" at bounding box center [663, 67] width 900 height 16
click at [288, 33] on icon "Fechar" at bounding box center [288, 34] width 8 height 8
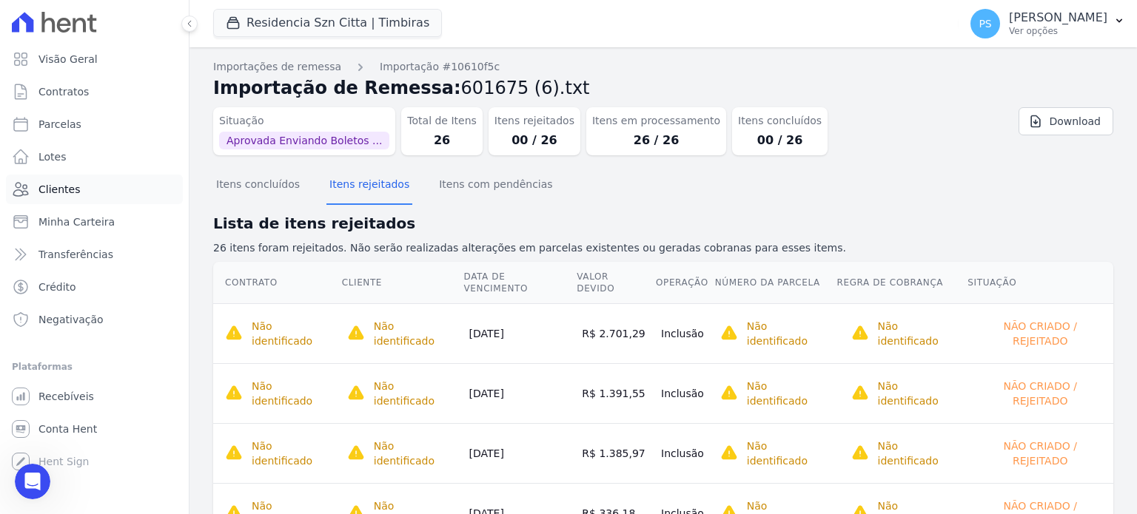
click at [64, 191] on span "Clientes" at bounding box center [58, 189] width 41 height 15
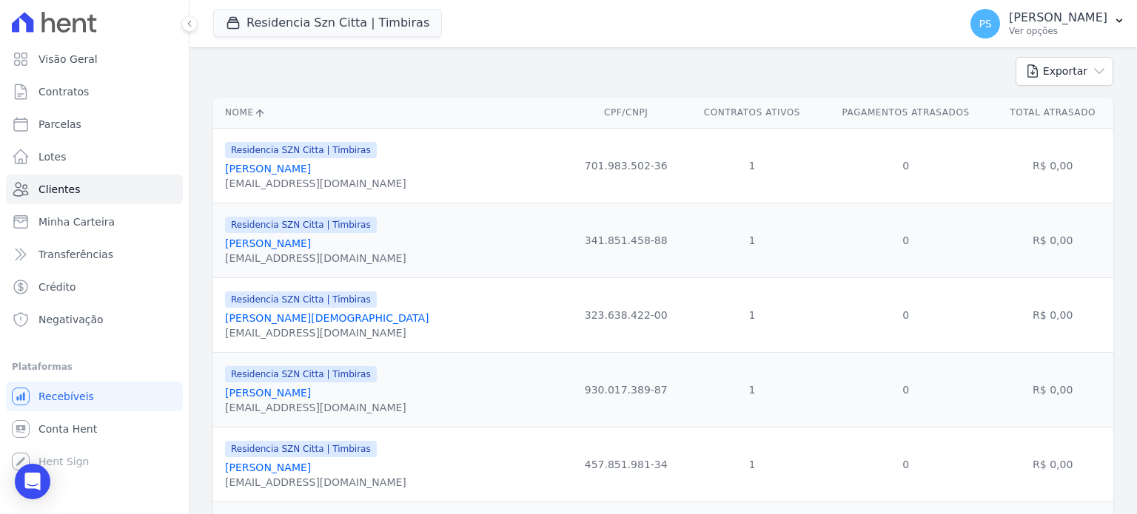
scroll to position [148, 0]
click at [36, 477] on icon "Open Intercom Messenger" at bounding box center [32, 481] width 17 height 19
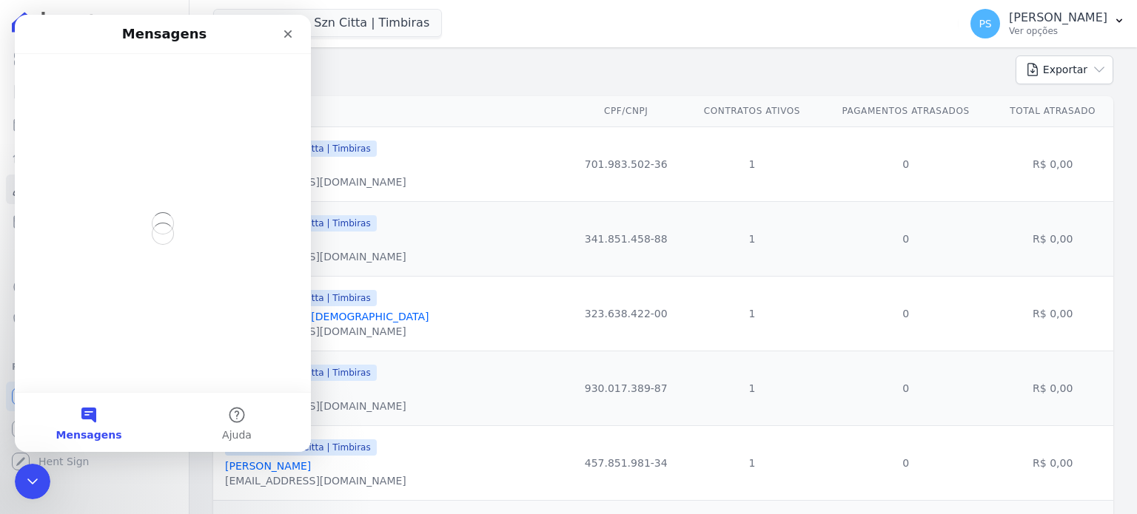
scroll to position [0, 0]
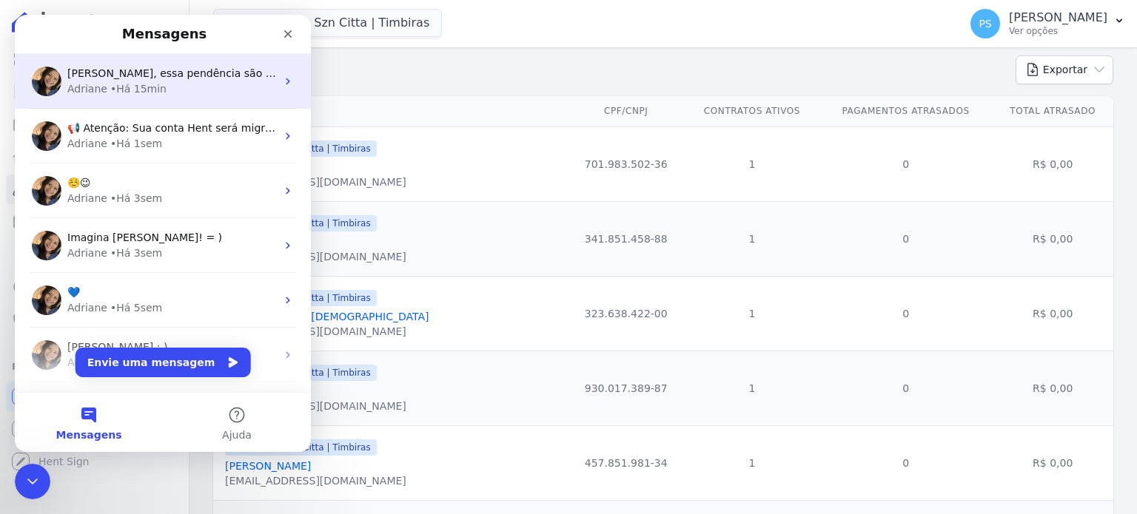
click at [112, 90] on div "• Há 15min" at bounding box center [138, 89] width 56 height 16
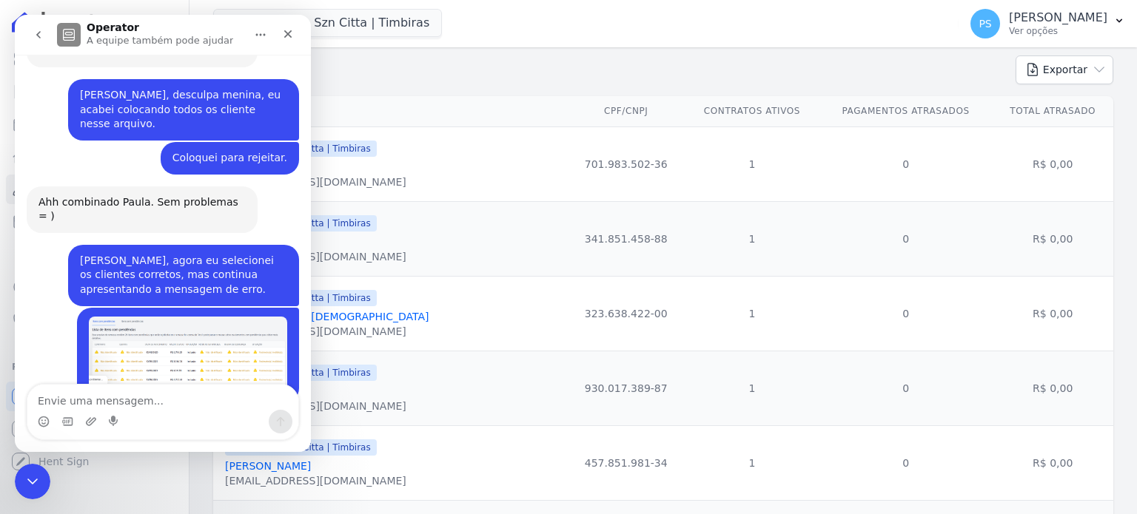
scroll to position [752, 0]
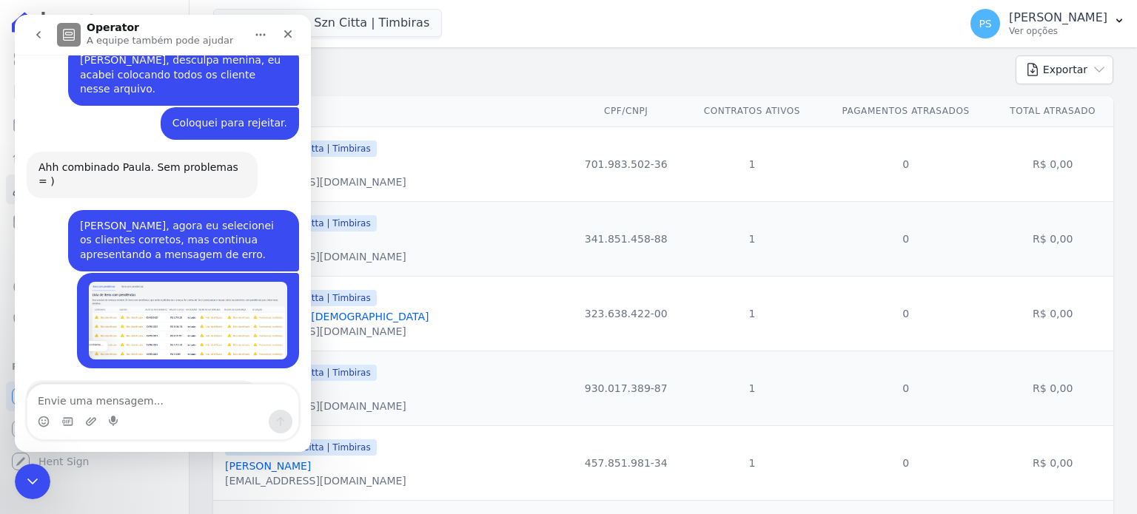
click at [118, 399] on textarea "Envie uma mensagem..." at bounding box center [162, 397] width 271 height 25
type textarea "[PERSON_NAME], estão cadastrados na Hent sim."
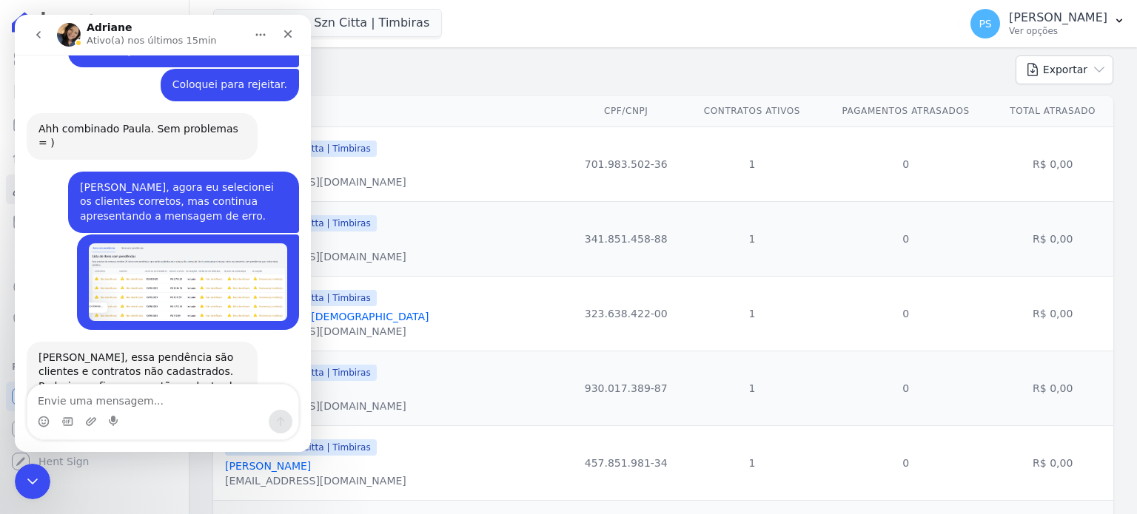
scroll to position [796, 0]
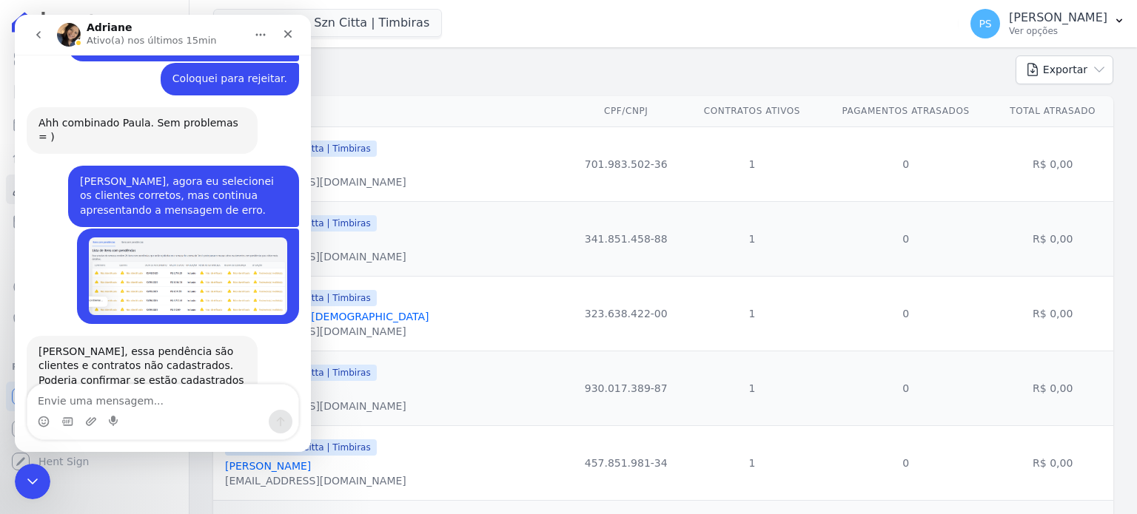
click at [429, 110] on th "Nome" at bounding box center [390, 111] width 354 height 30
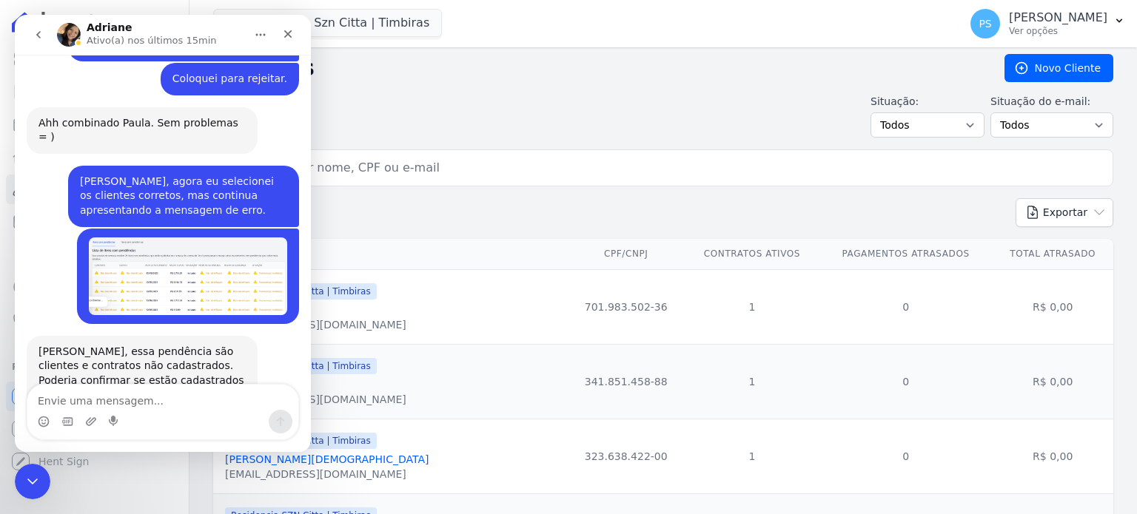
scroll to position [0, 0]
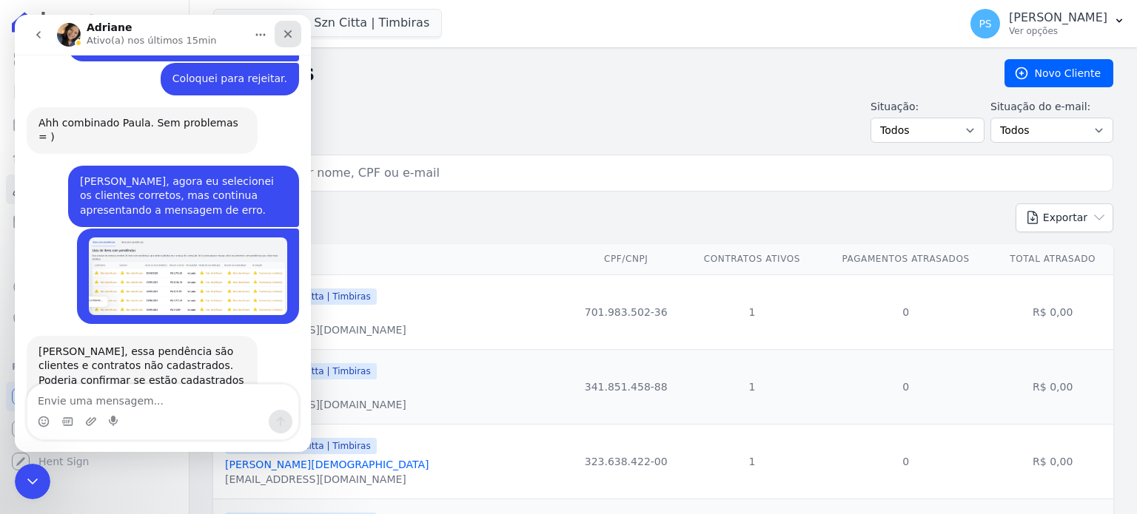
click at [286, 34] on icon "Fechar" at bounding box center [288, 34] width 12 height 12
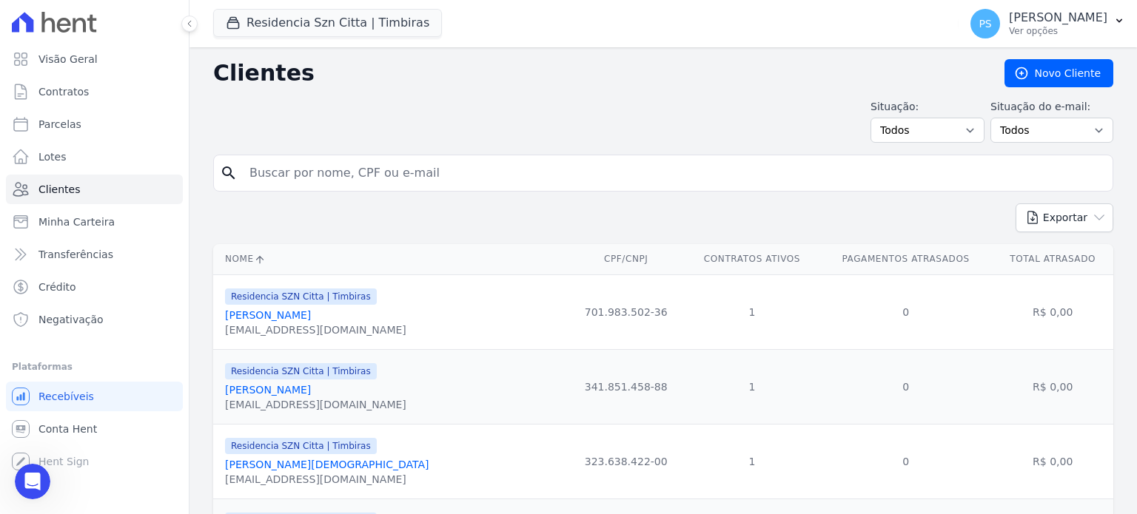
scroll to position [796, 0]
drag, startPoint x: 1118, startPoint y: 20, endPoint x: 1107, endPoint y: 24, distance: 12.0
click at [1117, 21] on icon "button" at bounding box center [1119, 21] width 12 height 12
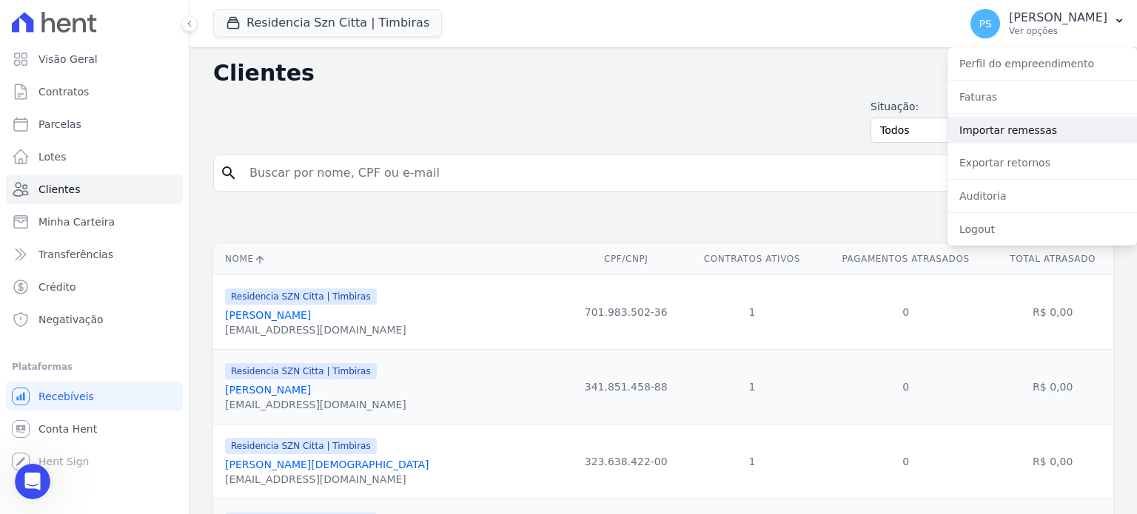
click at [981, 130] on link "Importar remessas" at bounding box center [1041, 130] width 189 height 27
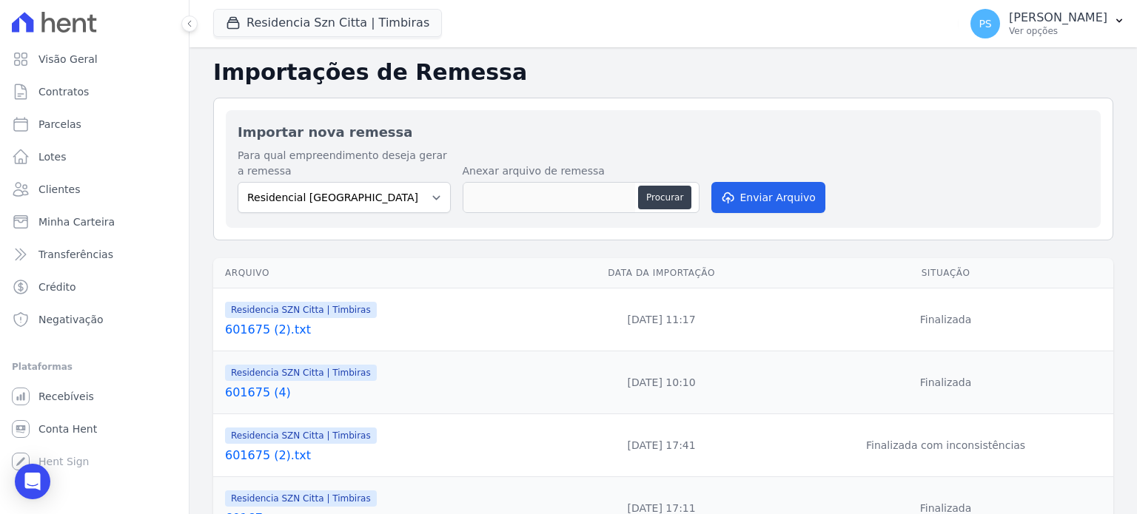
click at [249, 328] on link "601675 (2).txt" at bounding box center [382, 330] width 314 height 18
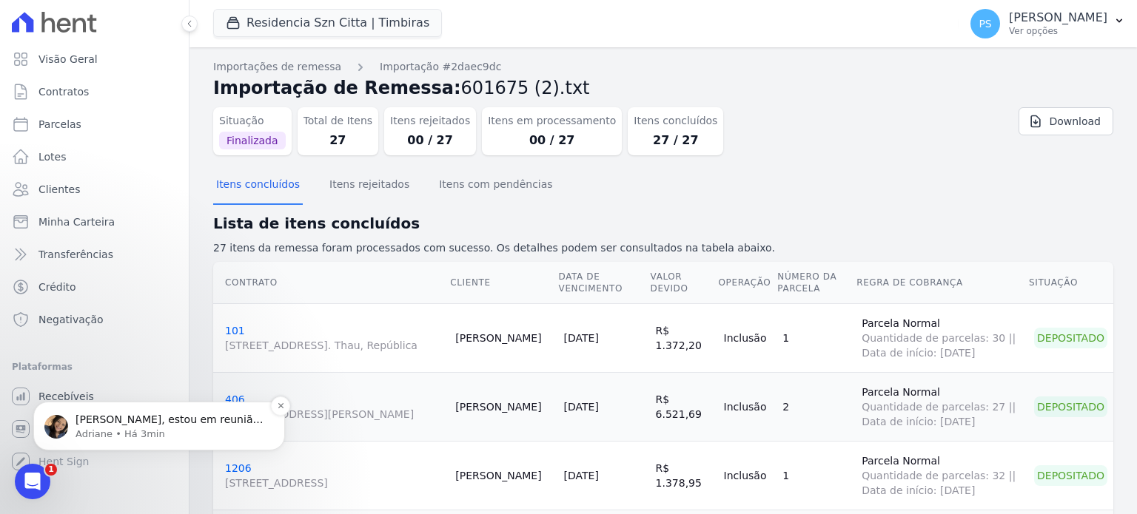
click at [158, 431] on p "Adriane • Há 3min" at bounding box center [170, 434] width 191 height 13
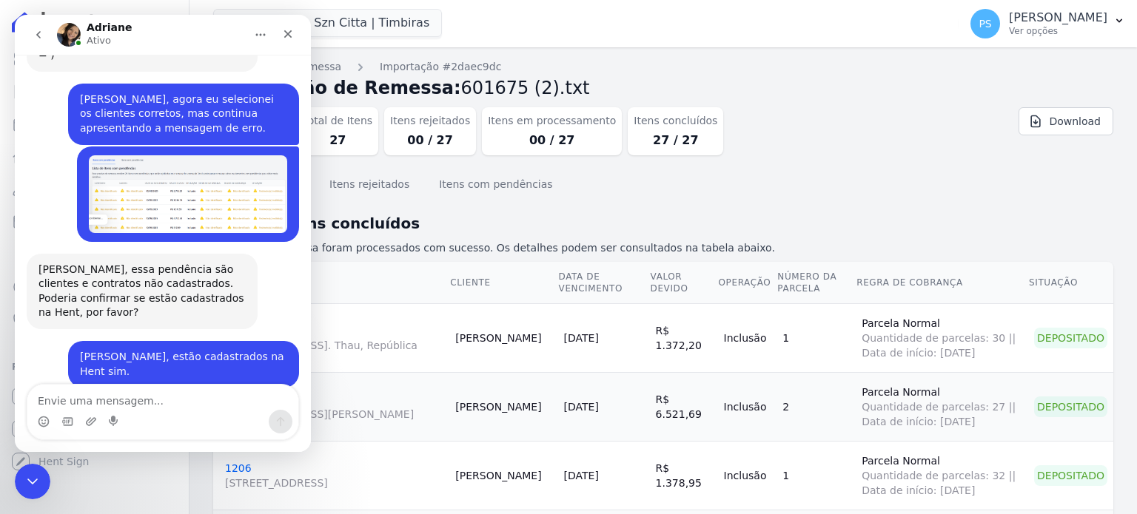
scroll to position [879, 0]
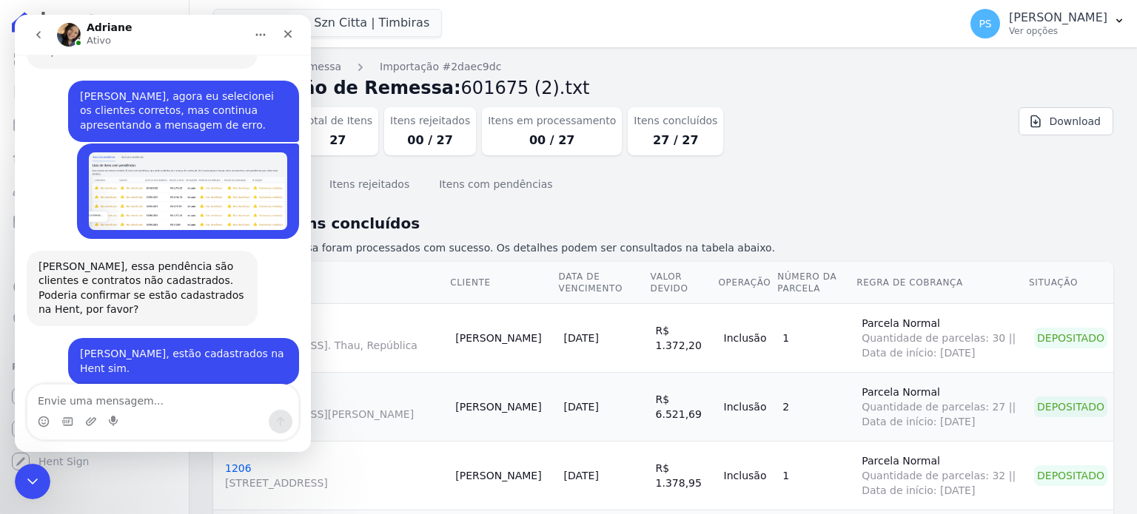
click at [90, 402] on textarea "Envie uma mensagem..." at bounding box center [162, 397] width 271 height 25
type textarea "Obrigada"
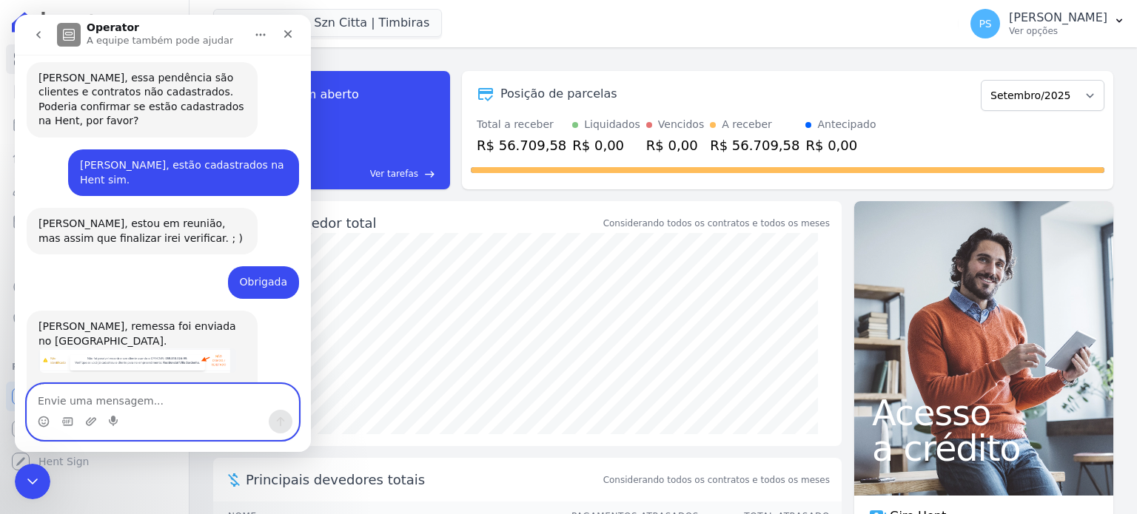
scroll to position [1068, 0]
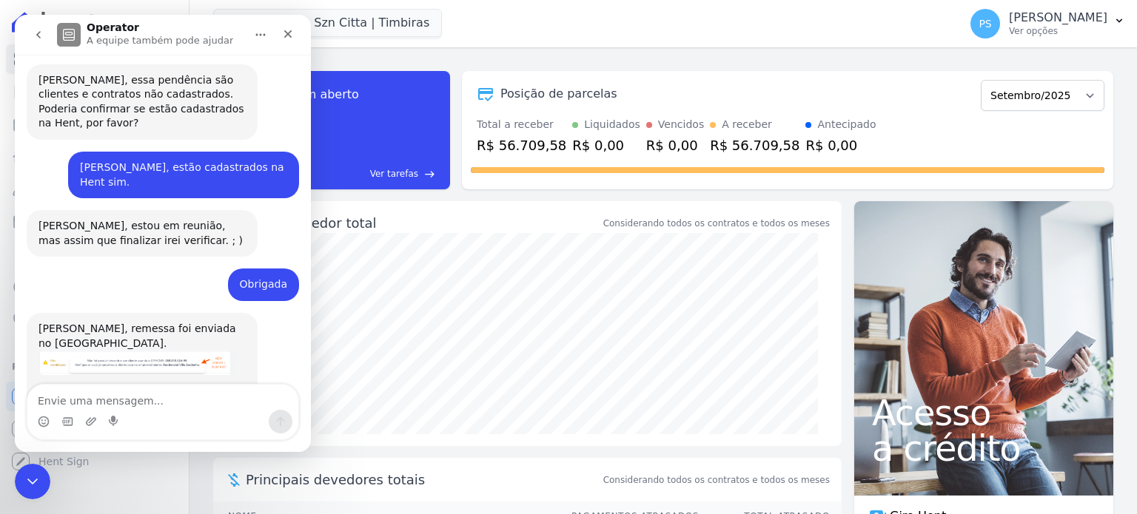
click at [532, 231] on div "Saldo devedor total" at bounding box center [423, 223] width 354 height 20
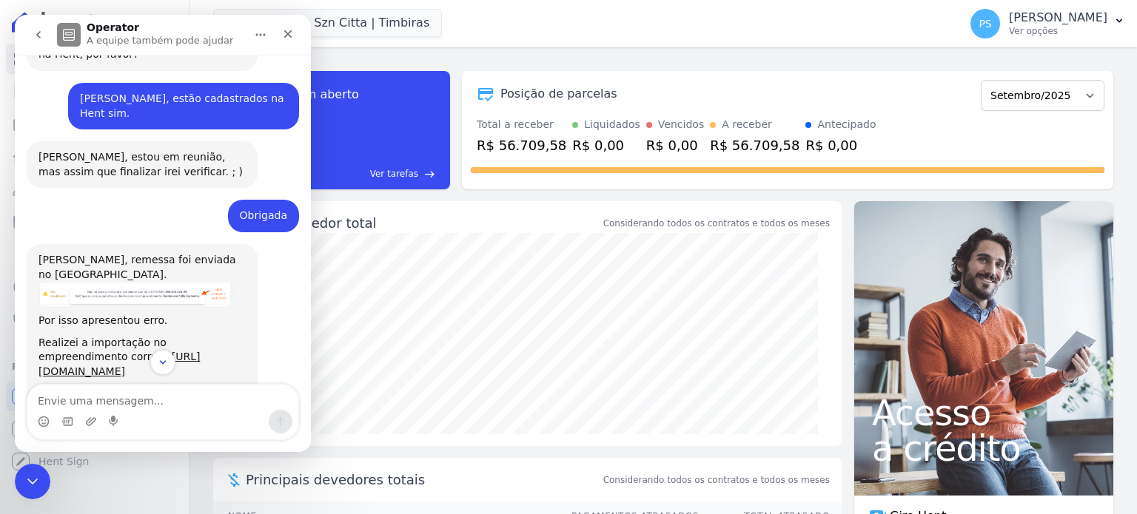
scroll to position [1141, 0]
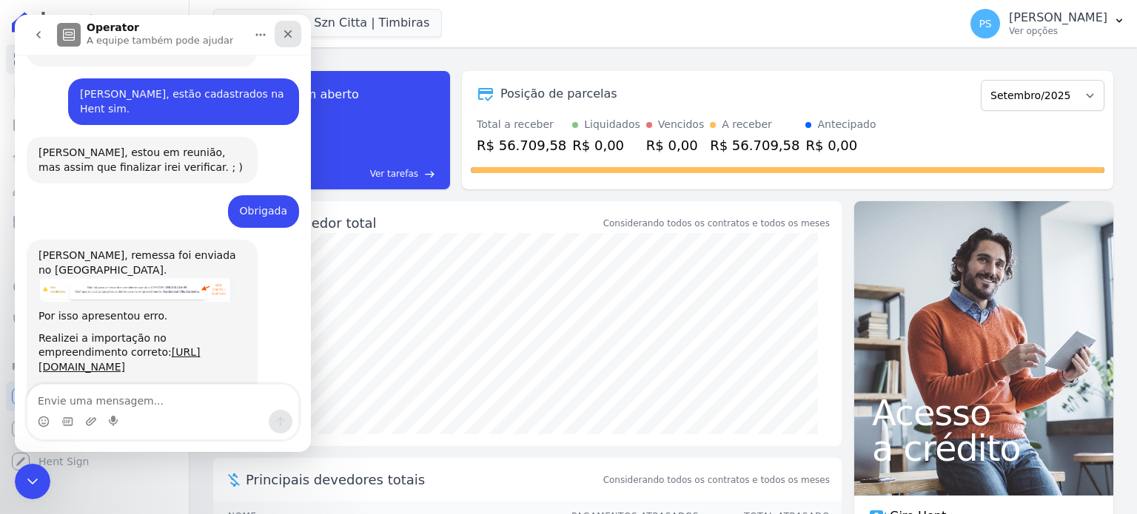
click at [289, 38] on icon "Fechar" at bounding box center [288, 34] width 12 height 12
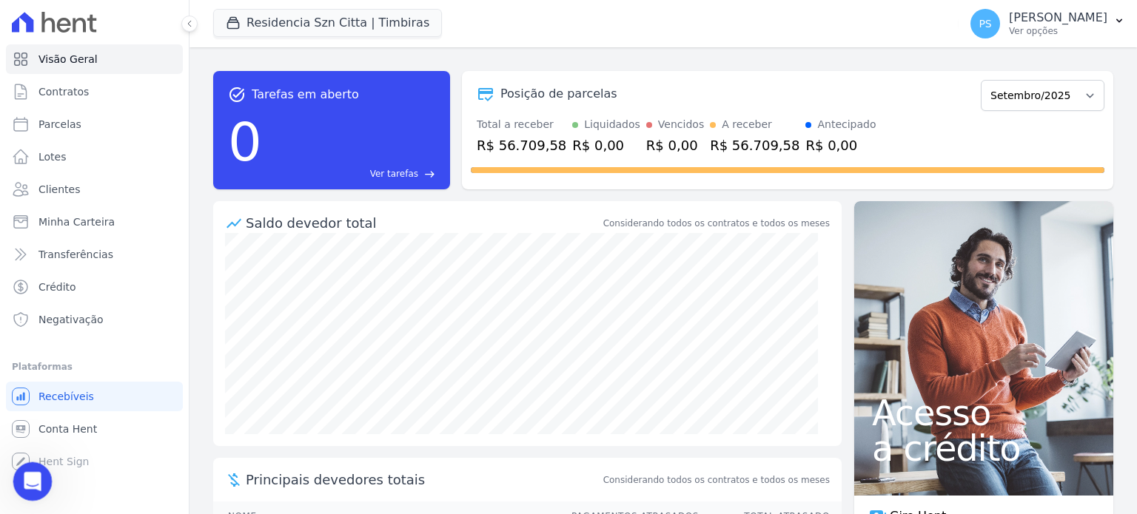
drag, startPoint x: 19, startPoint y: 470, endPoint x: 26, endPoint y: 942, distance: 472.2
click at [16, 468] on div "Abertura do Messenger da Intercom" at bounding box center [30, 479] width 49 height 49
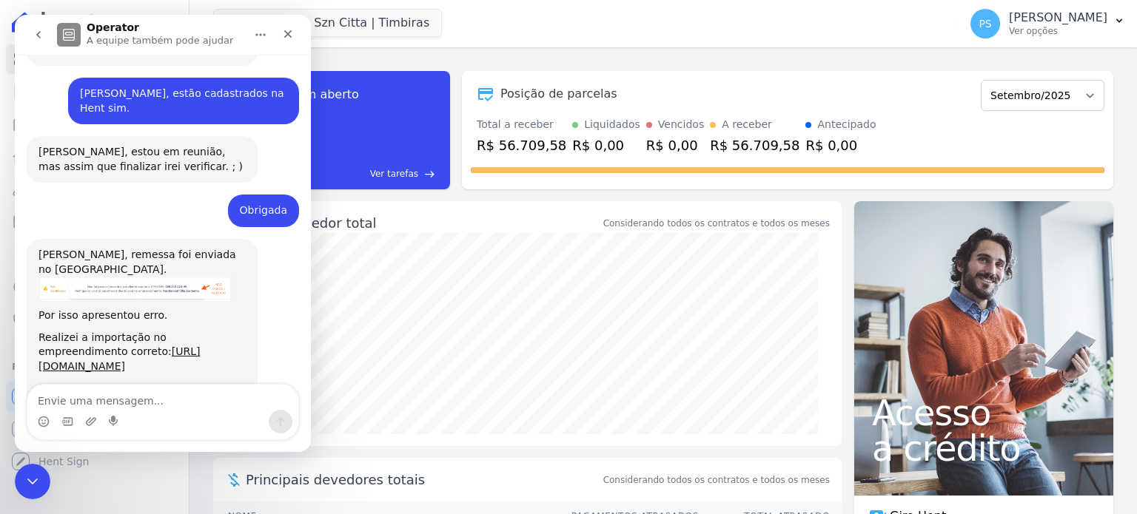
click at [124, 396] on textarea "Envie uma mensagem..." at bounding box center [162, 397] width 271 height 25
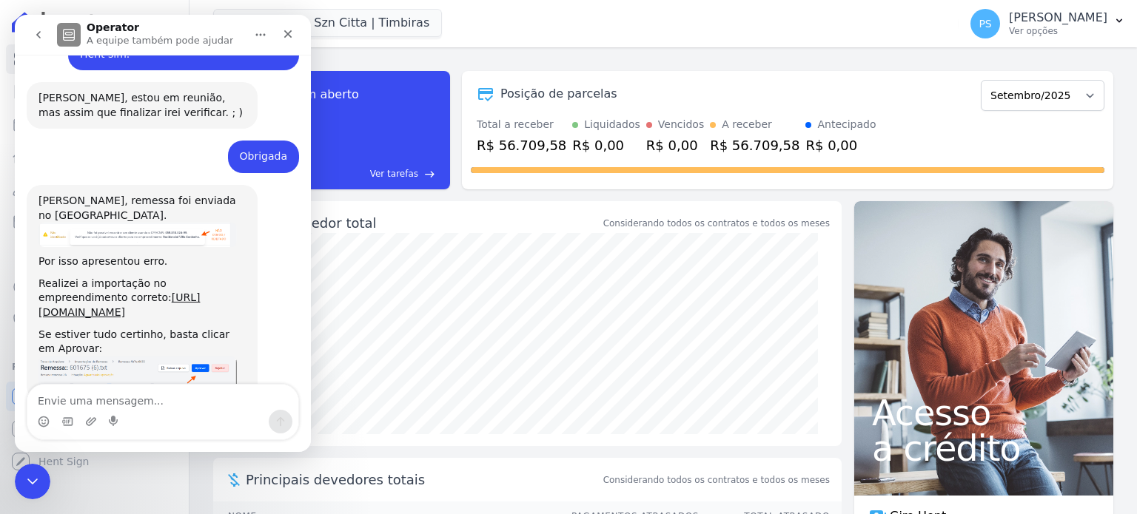
scroll to position [1208, 0]
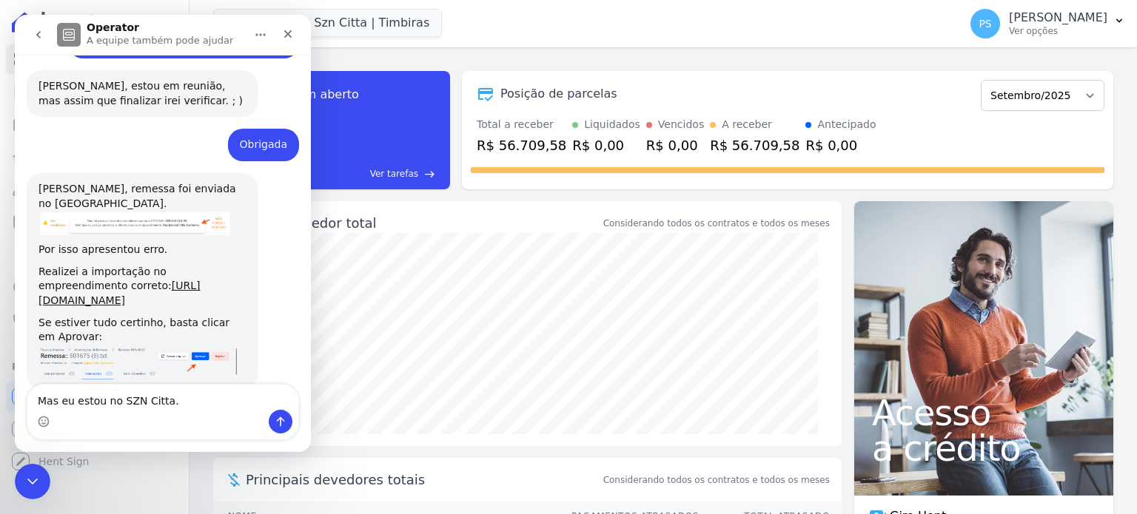
type textarea "Mas eu estou no SZN Citta."
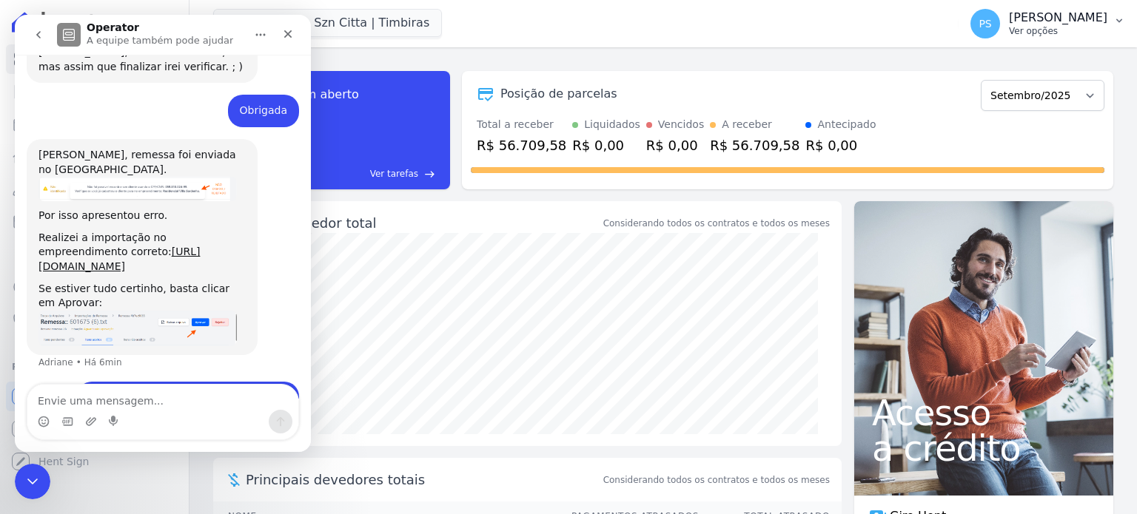
click at [1110, 24] on button "PS [PERSON_NAME] Ver opções" at bounding box center [1047, 23] width 178 height 41
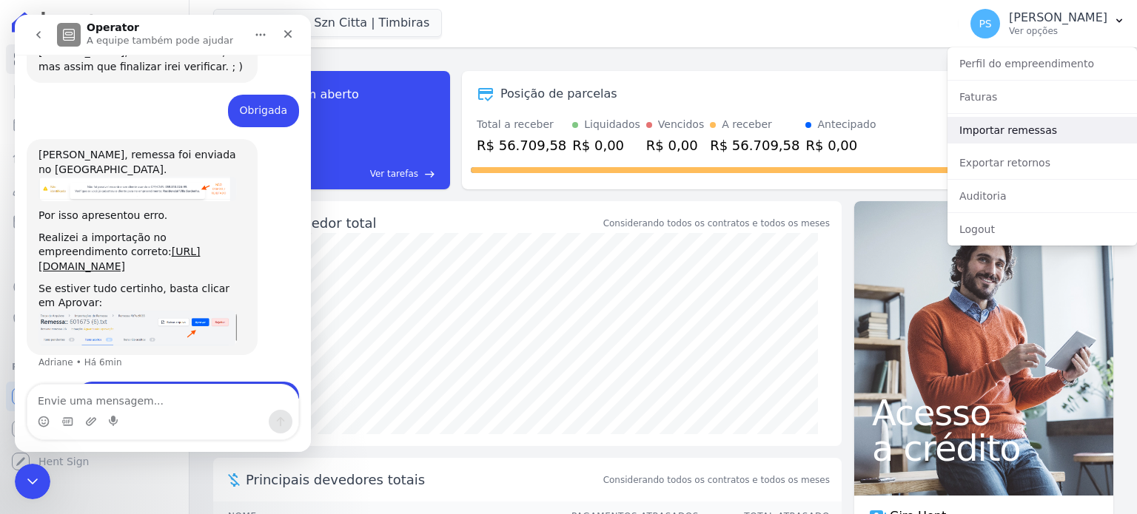
scroll to position [1299, 0]
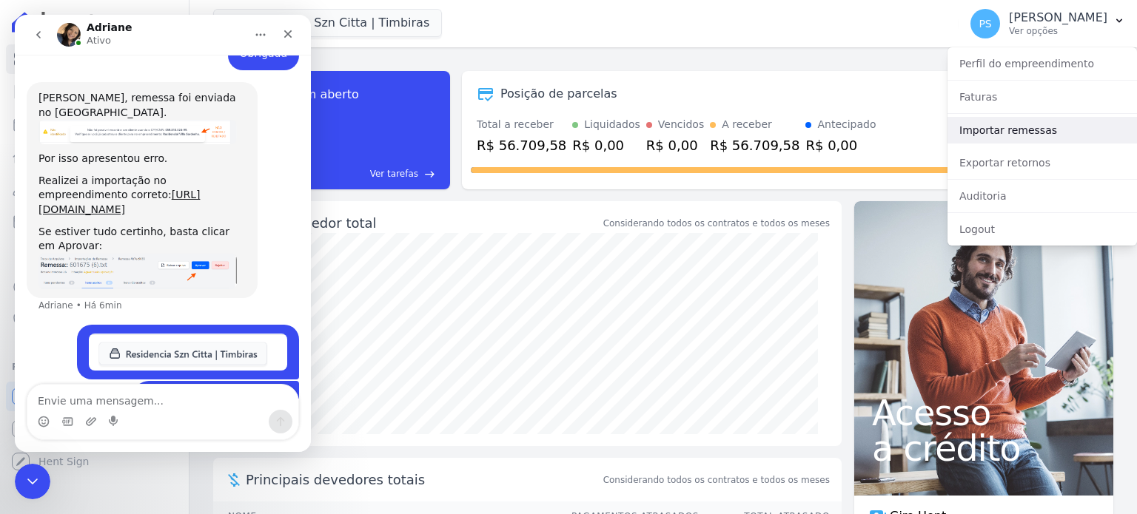
click at [1016, 124] on link "Importar remessas" at bounding box center [1041, 130] width 189 height 27
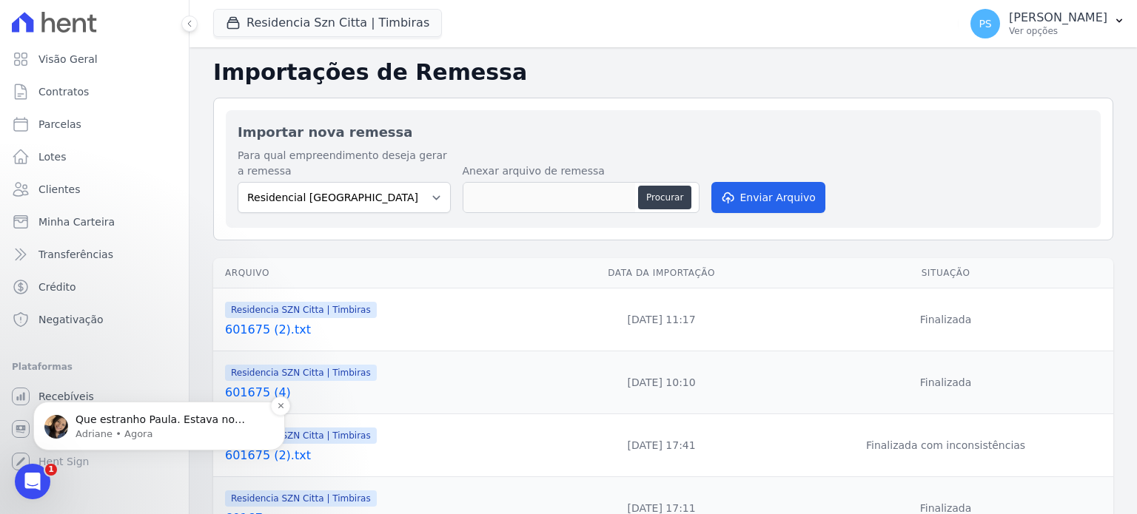
click at [168, 417] on p "Que estranho Paula. Estava no Vila Sardenha. No link enviado deu certo abrir a …" at bounding box center [170, 420] width 191 height 15
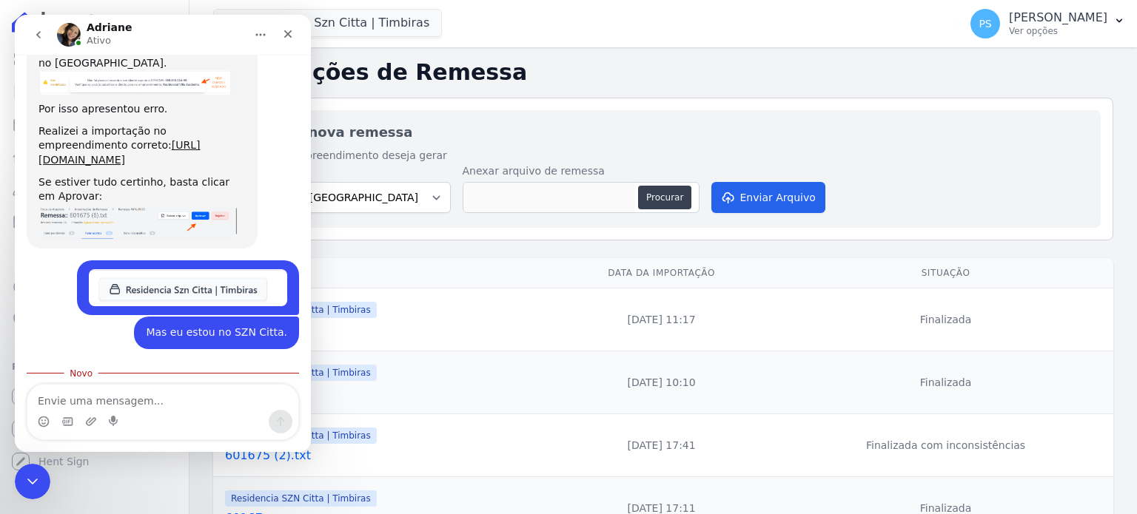
scroll to position [1347, 0]
click at [138, 393] on textarea "Envie uma mensagem..." at bounding box center [162, 397] width 271 height 25
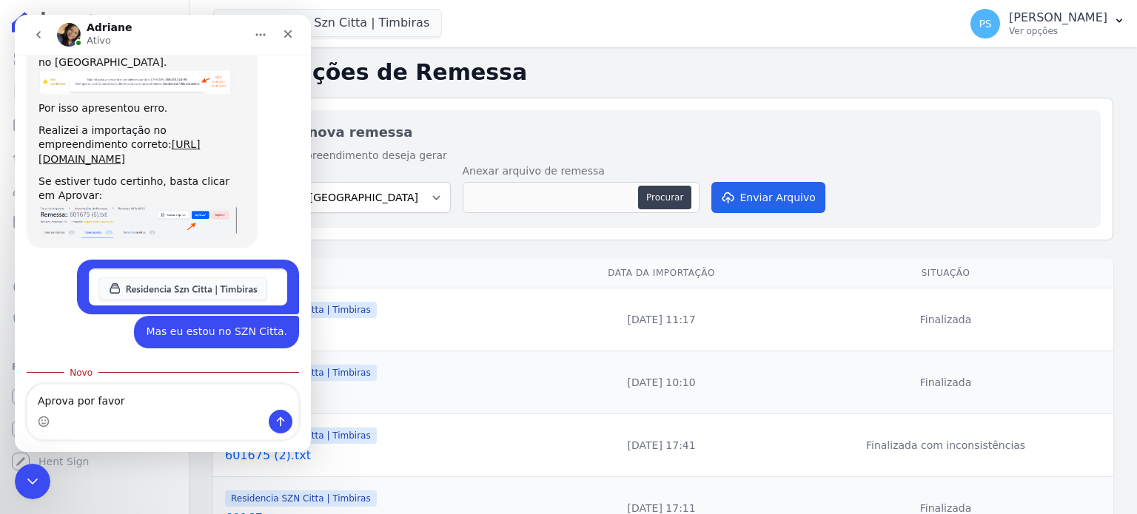
type textarea "Aprova por favor!"
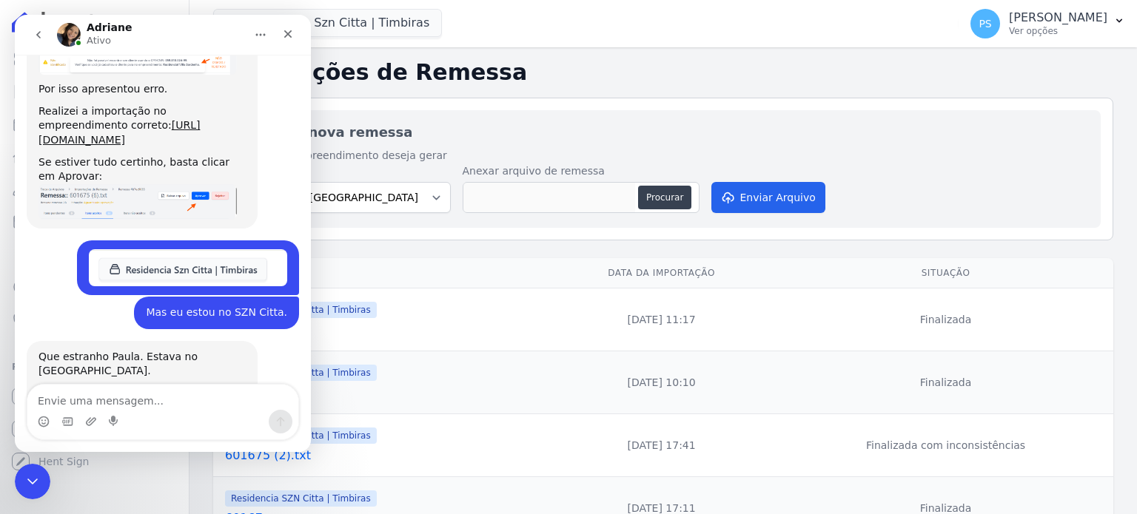
click at [580, 87] on div "Importações de Remessa Importar nova remessa Para qual empreendimento deseja ge…" at bounding box center [662, 379] width 947 height 664
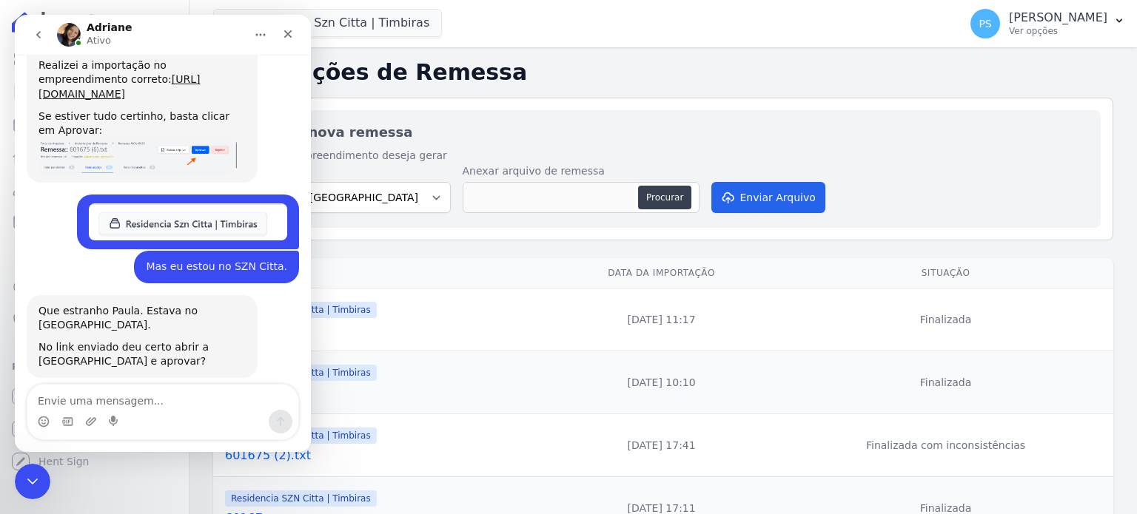
scroll to position [1411, 0]
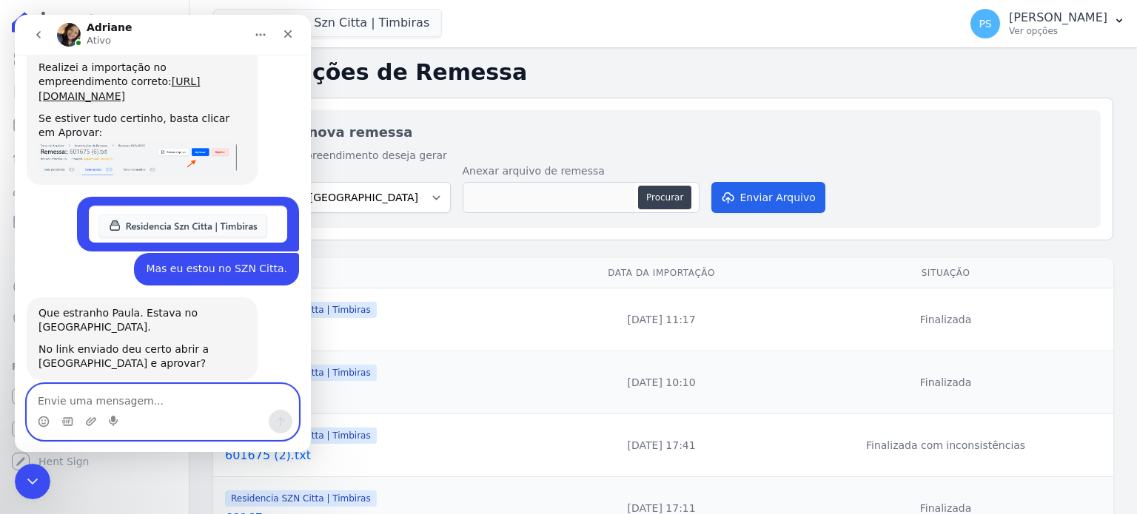
click at [158, 405] on textarea "Envie uma mensagem..." at bounding box center [162, 397] width 271 height 25
type textarea "obrigada"
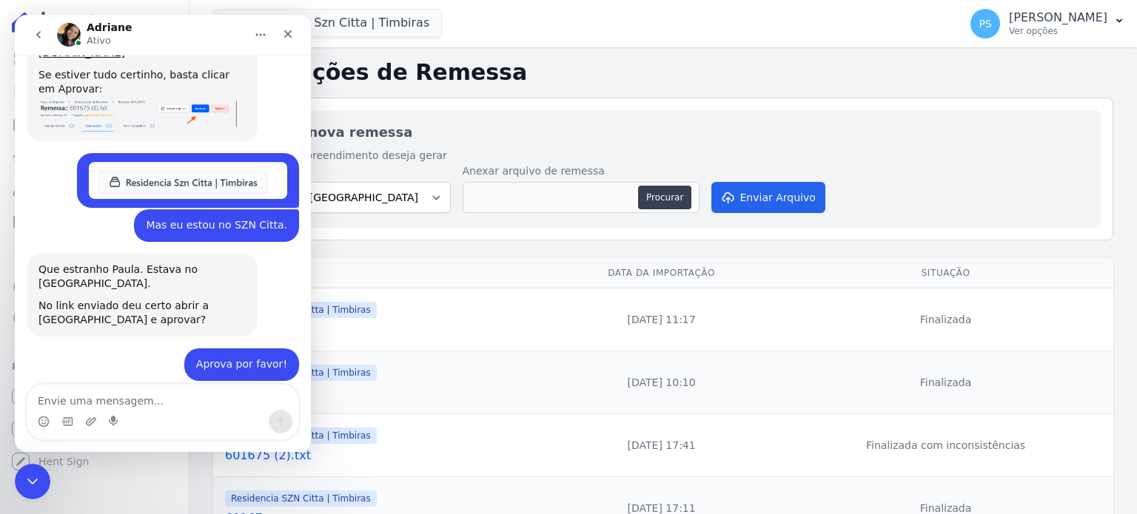
click at [693, 83] on h2 "Importações de Remessa" at bounding box center [663, 72] width 900 height 27
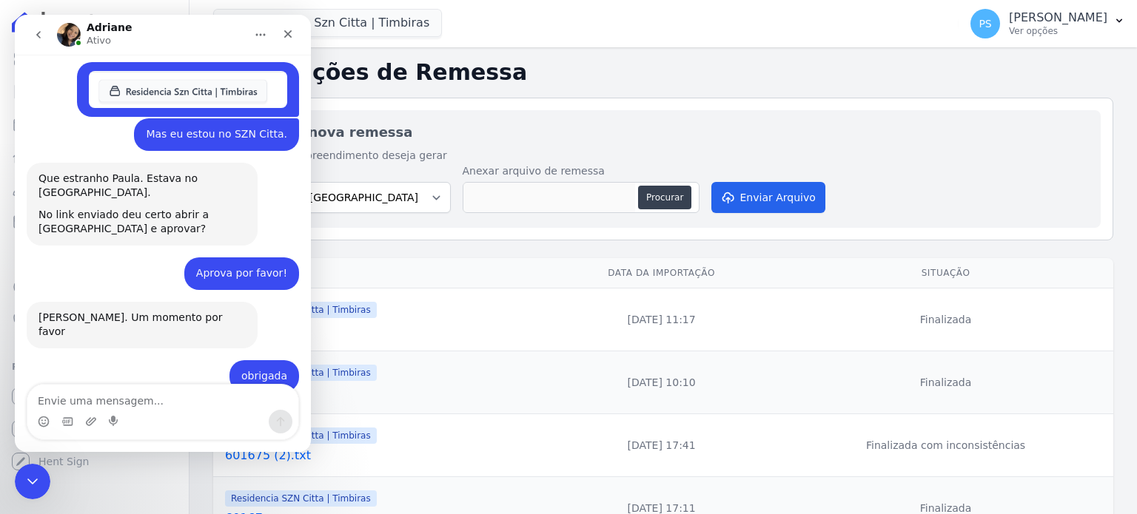
scroll to position [1547, 0]
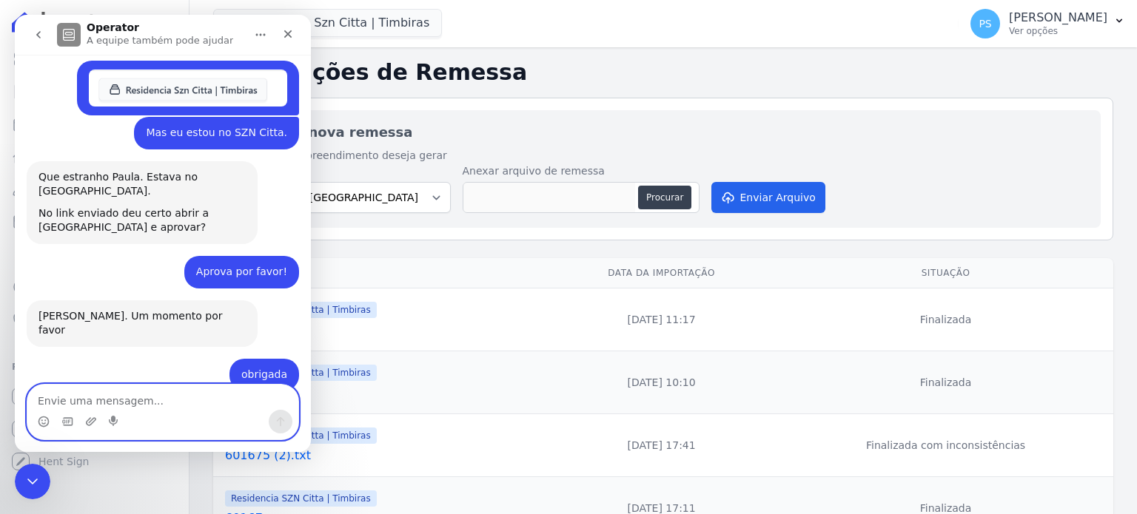
click at [103, 401] on textarea "Envie uma mensagem..." at bounding box center [162, 397] width 271 height 25
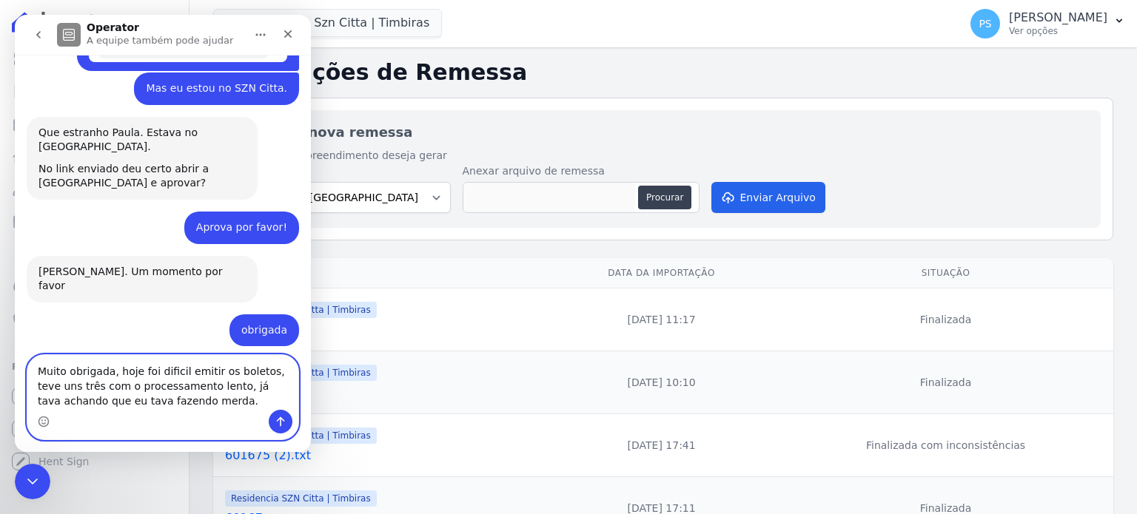
scroll to position [1606, 0]
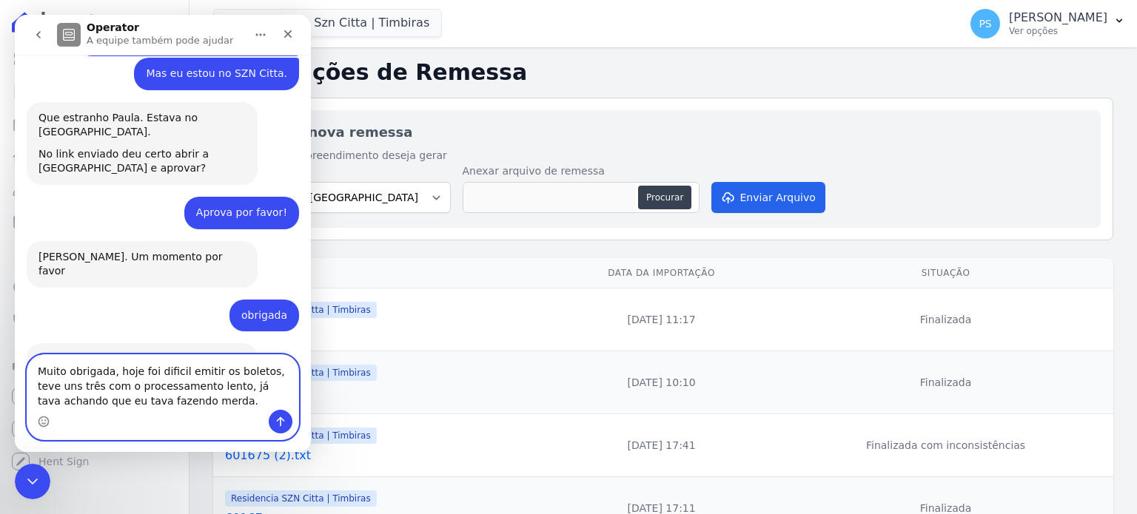
click at [166, 375] on textarea "Muito obrigada, hoje foi dificil emitir os boletos, teve uns três com o process…" at bounding box center [162, 382] width 271 height 55
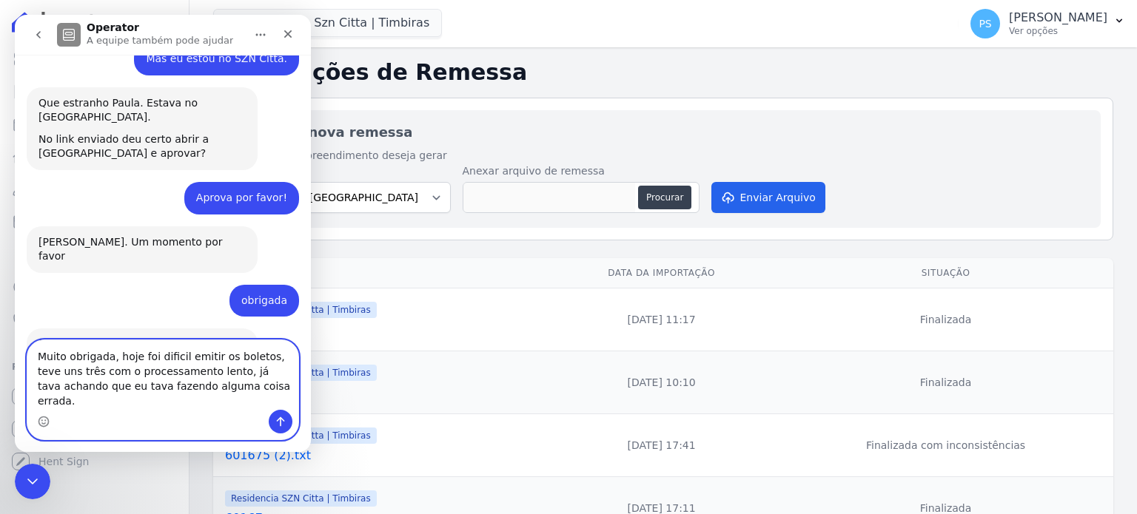
scroll to position [1636, 0]
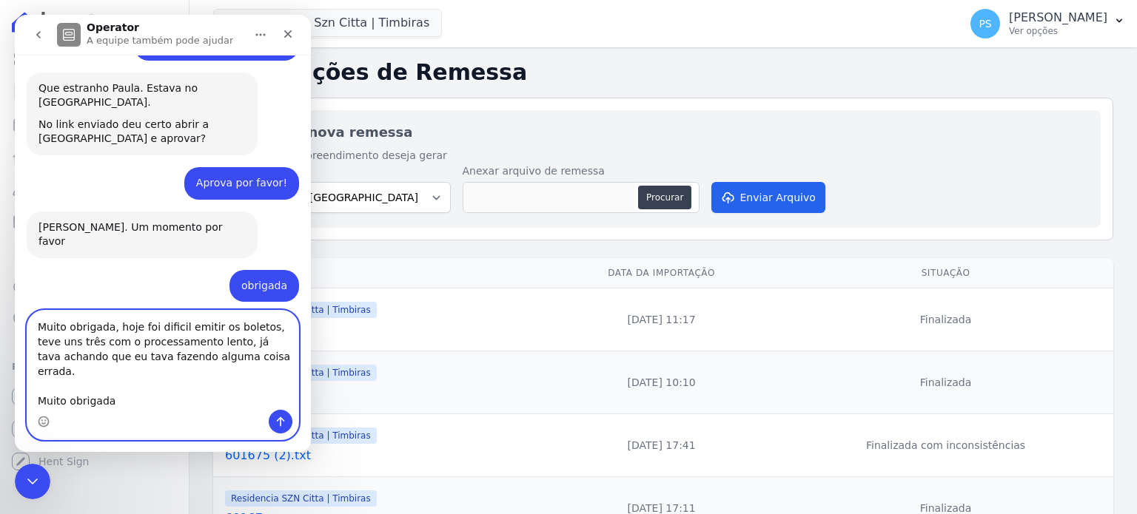
type textarea "Muito obrigada, hoje foi dificil emitir os boletos, teve uns três com o process…"
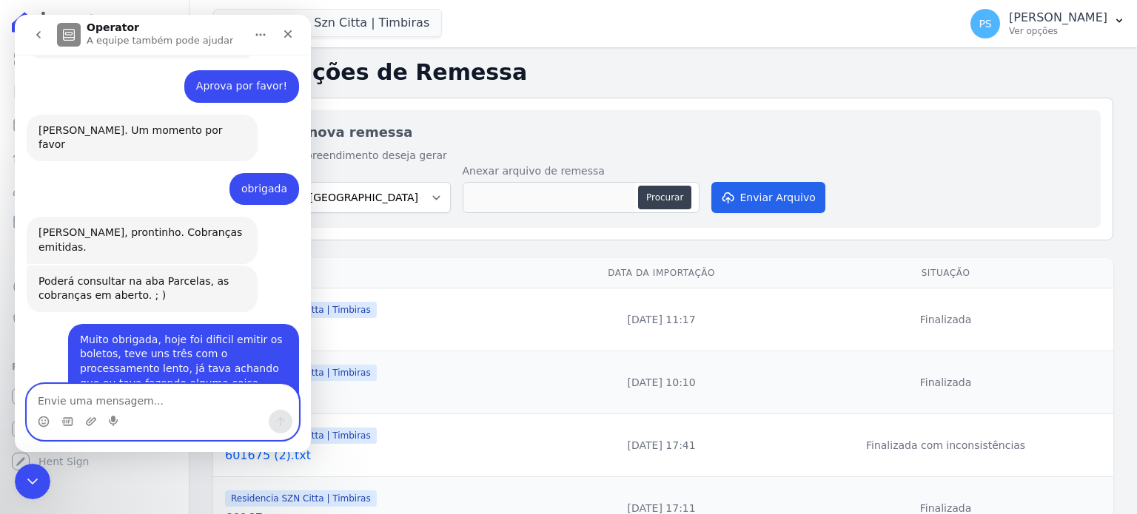
scroll to position [1752, 0]
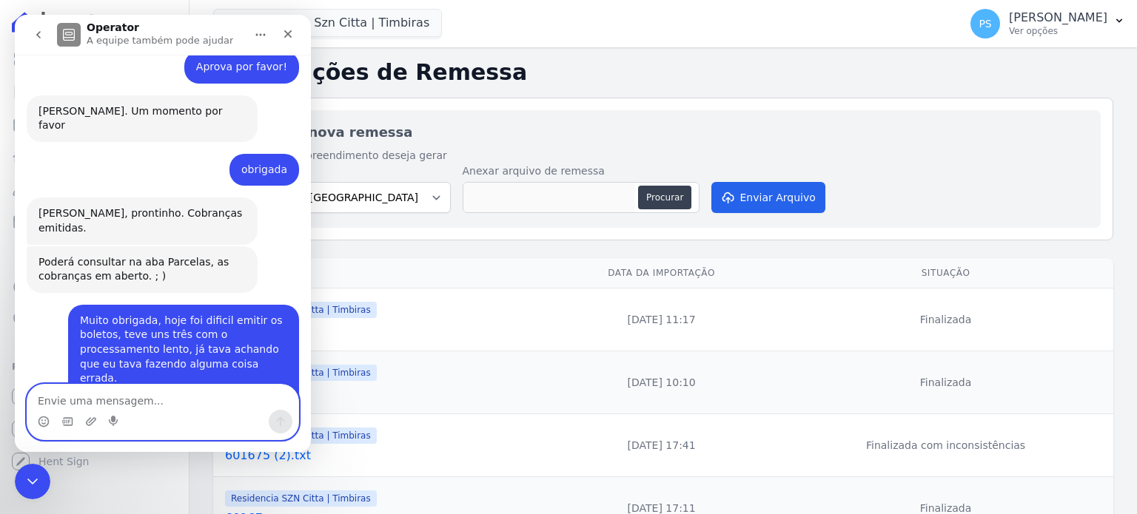
click at [158, 392] on textarea "Envie uma mensagem..." at bounding box center [162, 397] width 271 height 25
type textarea "P"
type textarea "Obrigada, bom trabalho!"
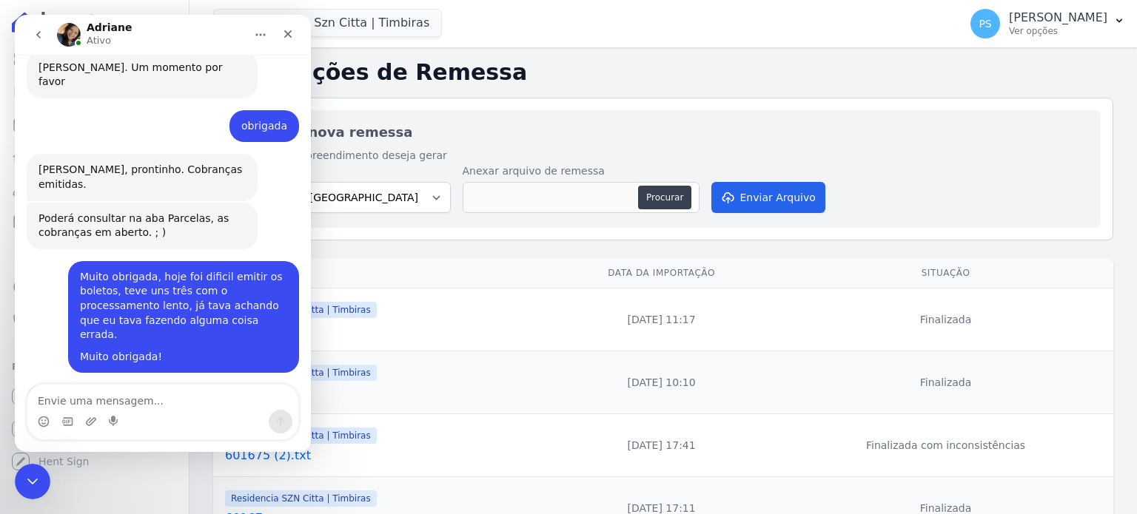
drag, startPoint x: 1068, startPoint y: 147, endPoint x: 1055, endPoint y: 131, distance: 20.6
click at [1068, 147] on div "Importar nova remessa Para qual empreendimento deseja gerar a remessa Residenci…" at bounding box center [663, 169] width 875 height 118
click at [916, 88] on div "Importações de Remessa Importar nova remessa Para qual empreendimento deseja ge…" at bounding box center [662, 379] width 947 height 664
click at [289, 29] on icon "Fechar" at bounding box center [288, 34] width 12 height 12
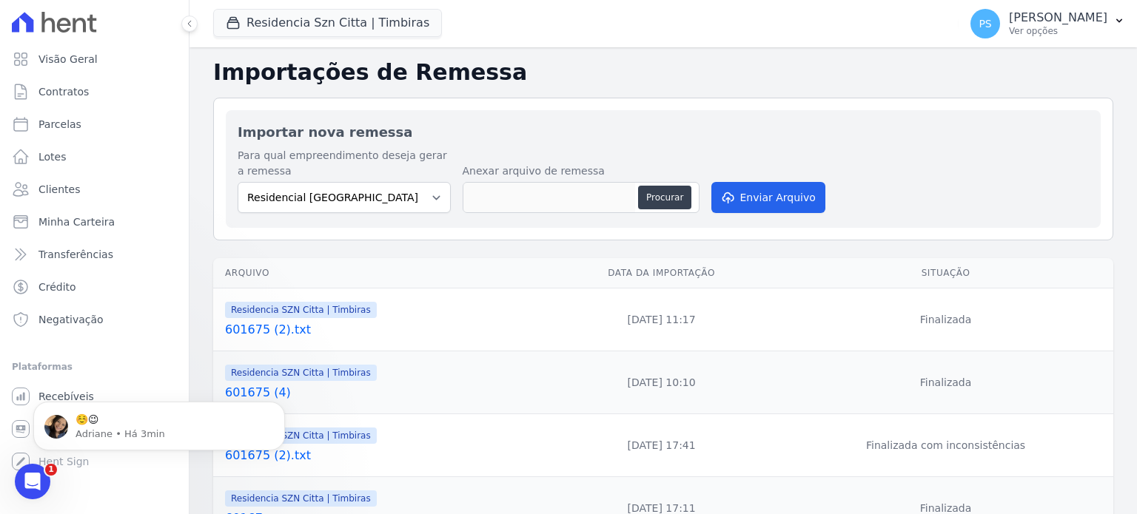
scroll to position [1839, 0]
